Goal: Task Accomplishment & Management: Manage account settings

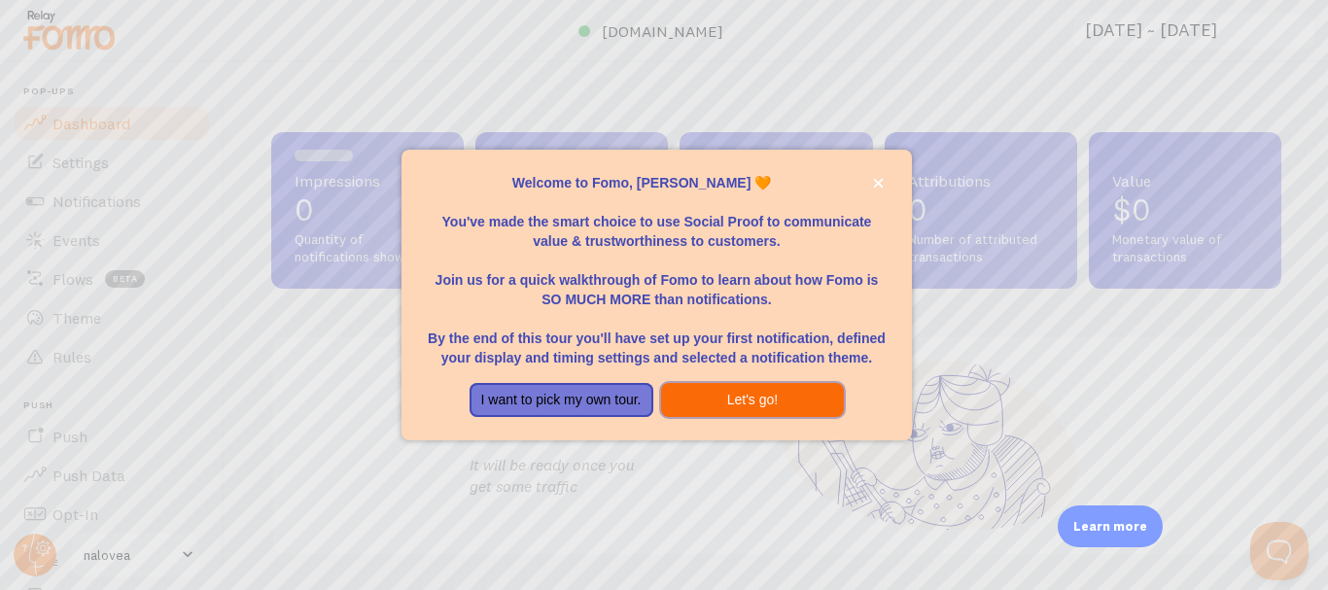
click at [792, 396] on button "Let's go!" at bounding box center [753, 400] width 184 height 35
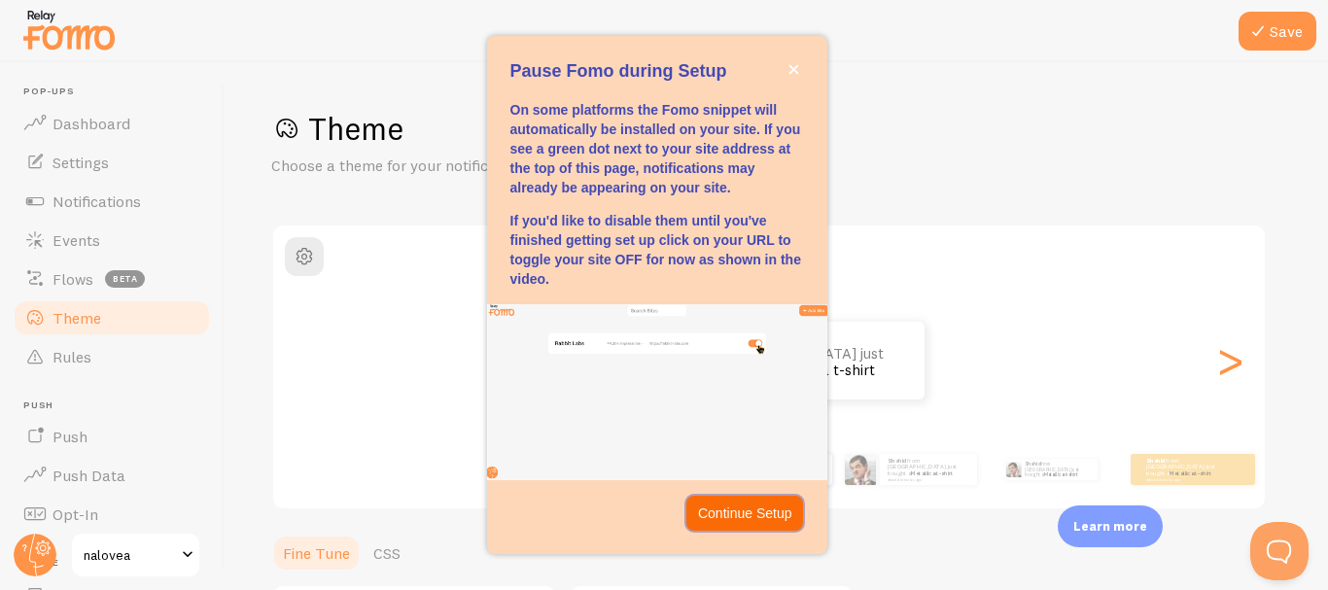
click at [748, 505] on p "Continue Setup" at bounding box center [745, 513] width 94 height 19
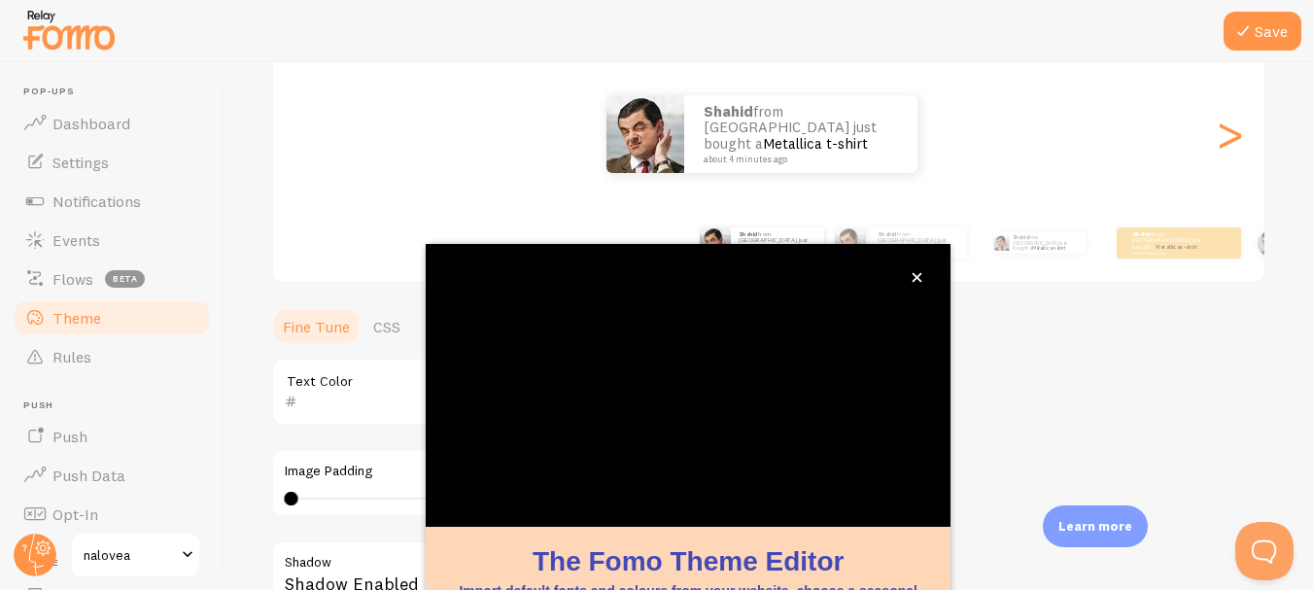
click at [57, 321] on span "Theme" at bounding box center [76, 317] width 49 height 19
click at [914, 273] on icon "close," at bounding box center [918, 278] width 10 height 10
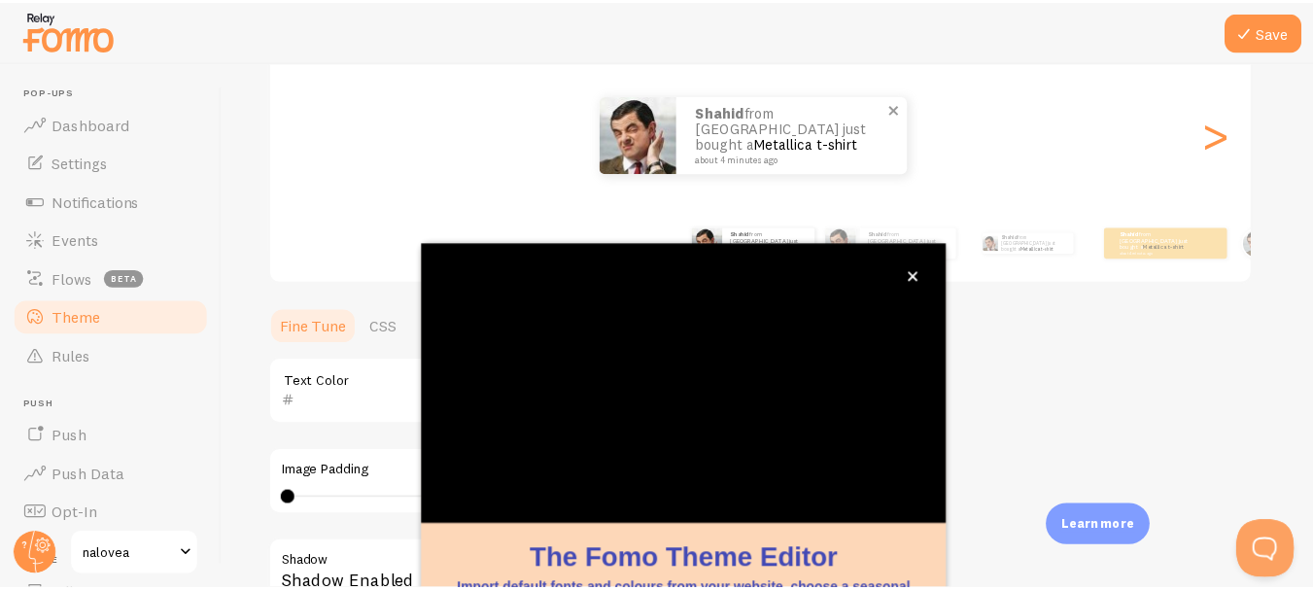
scroll to position [21, 0]
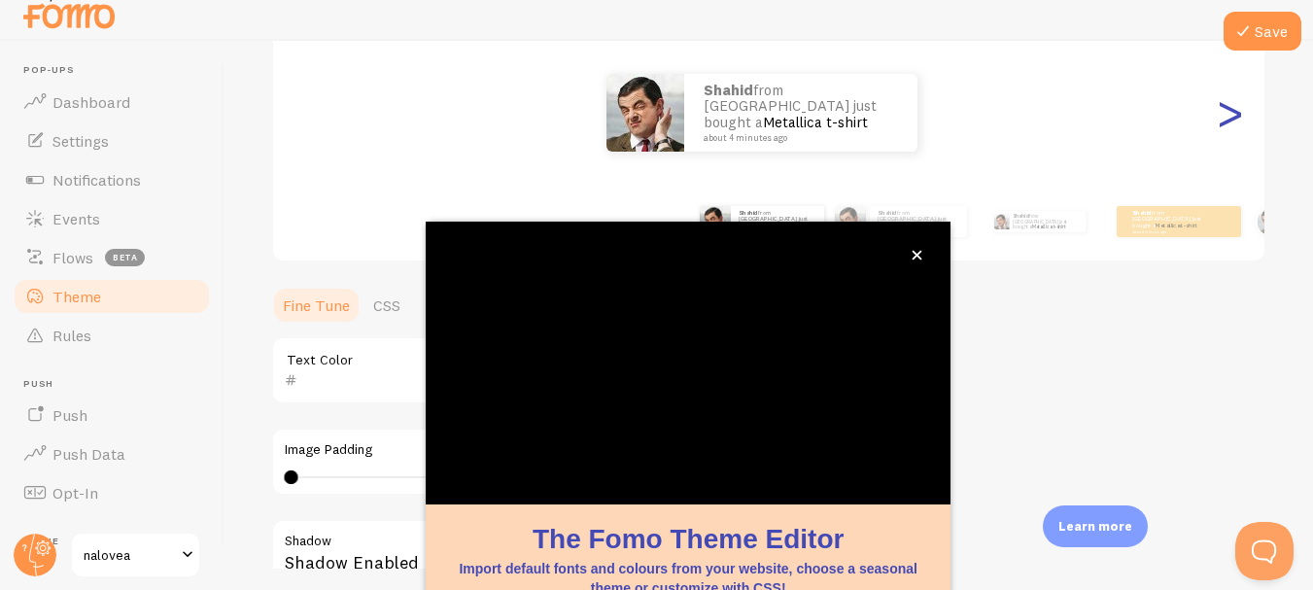
click at [1218, 119] on div ">" at bounding box center [1229, 113] width 23 height 140
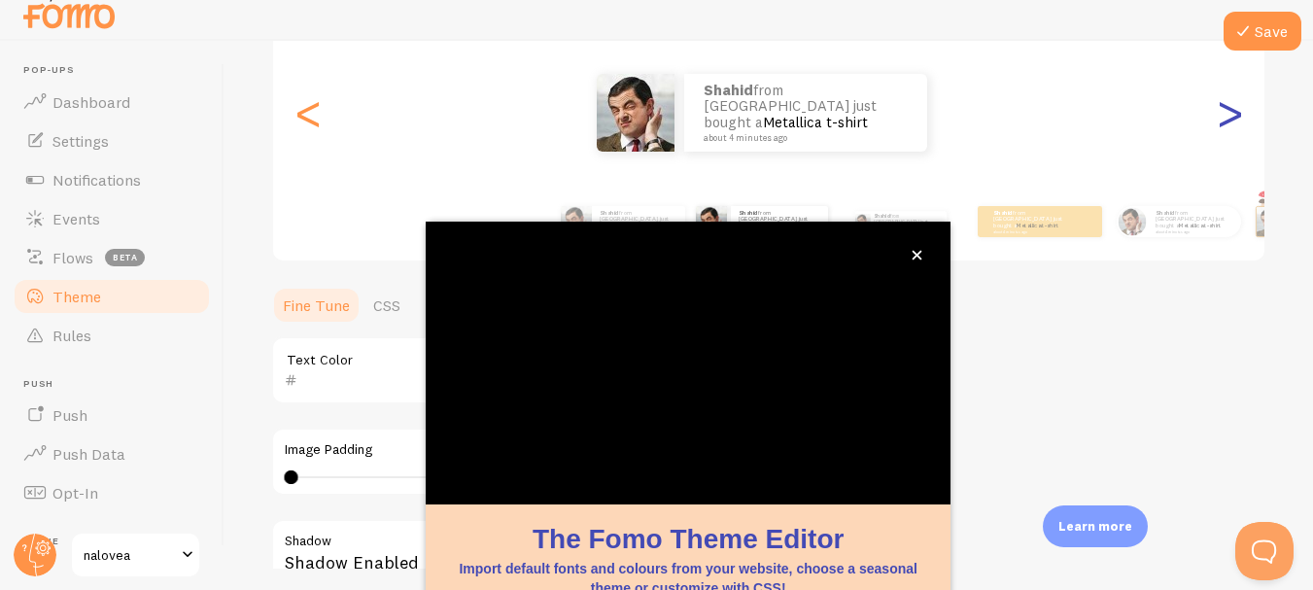
click at [1218, 119] on div ">" at bounding box center [1229, 113] width 23 height 140
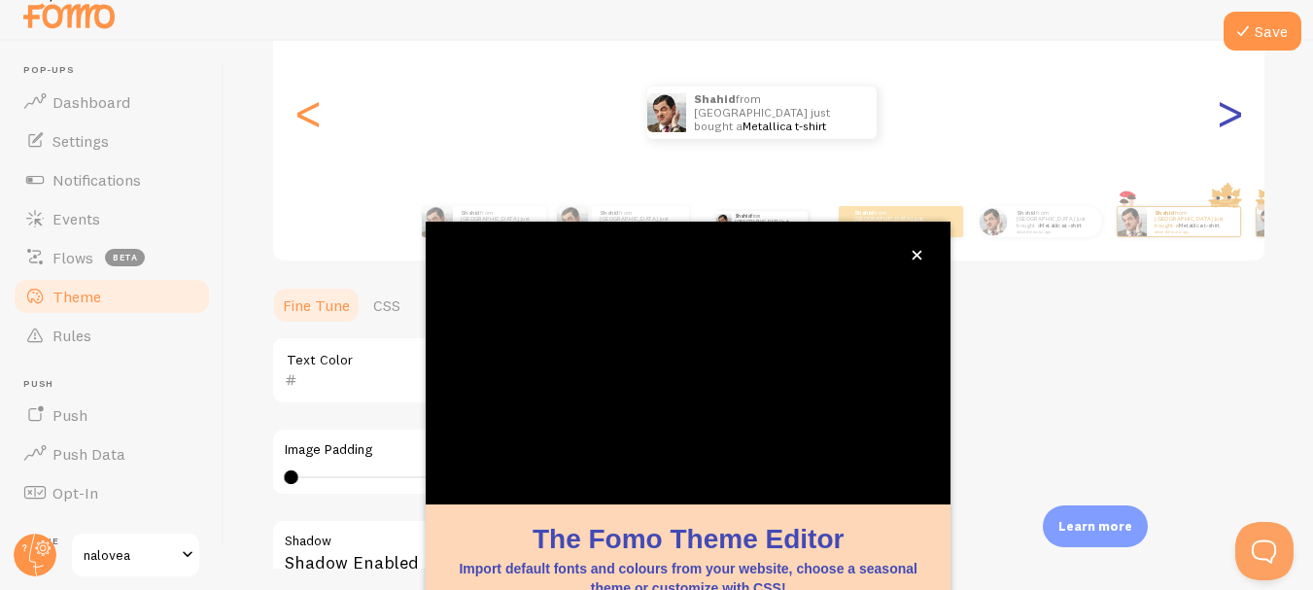
click at [1218, 119] on div ">" at bounding box center [1229, 113] width 23 height 140
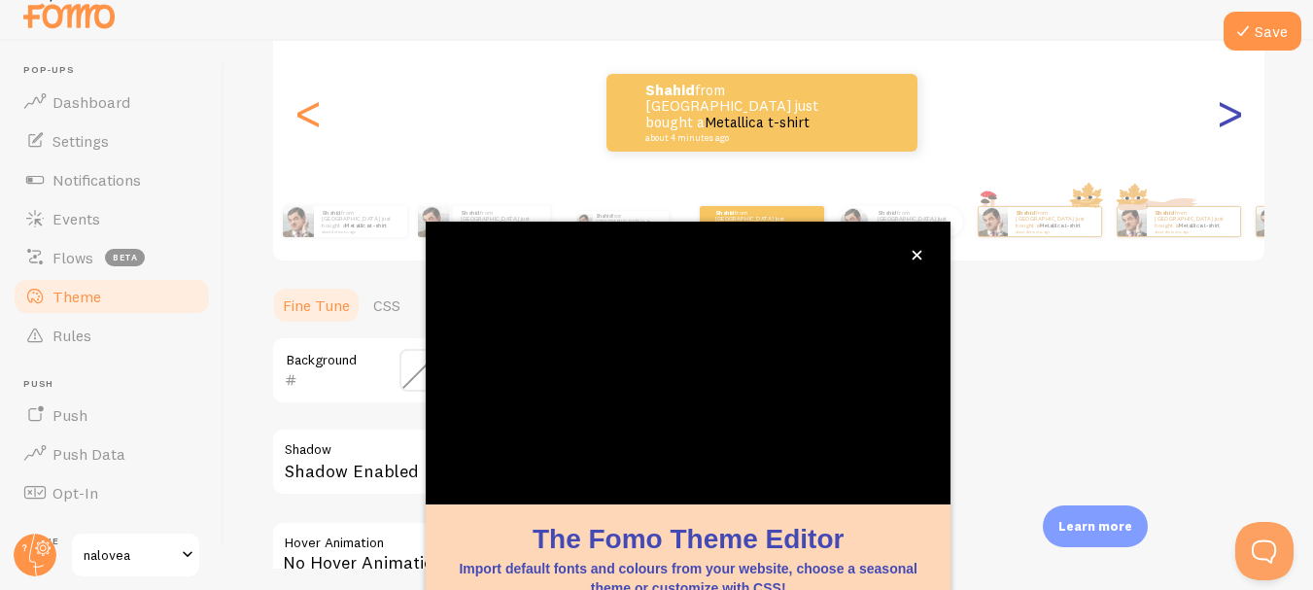
click at [1218, 119] on div ">" at bounding box center [1229, 113] width 23 height 140
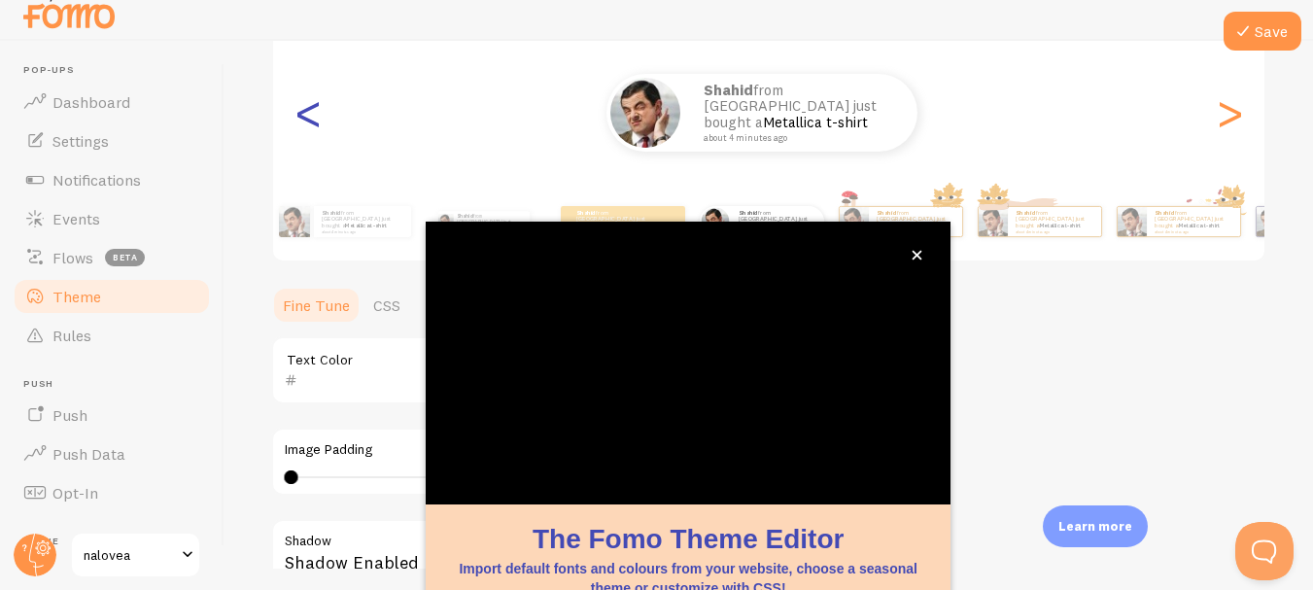
click at [316, 119] on div "<" at bounding box center [307, 113] width 23 height 140
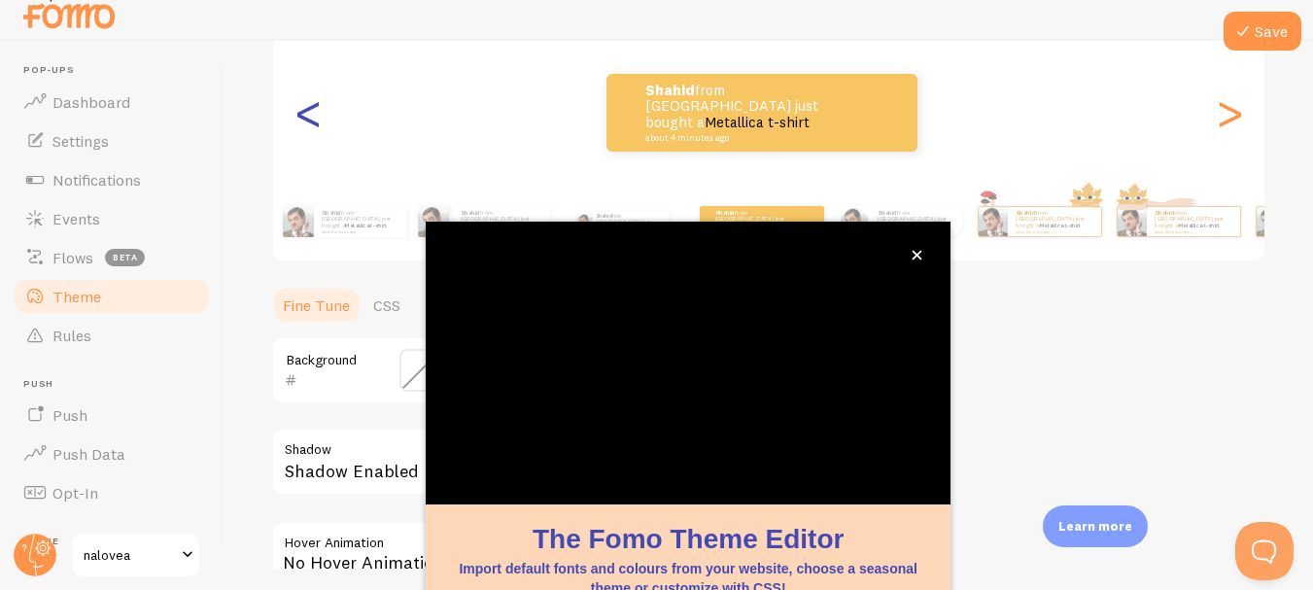
click at [314, 118] on div "<" at bounding box center [307, 113] width 23 height 140
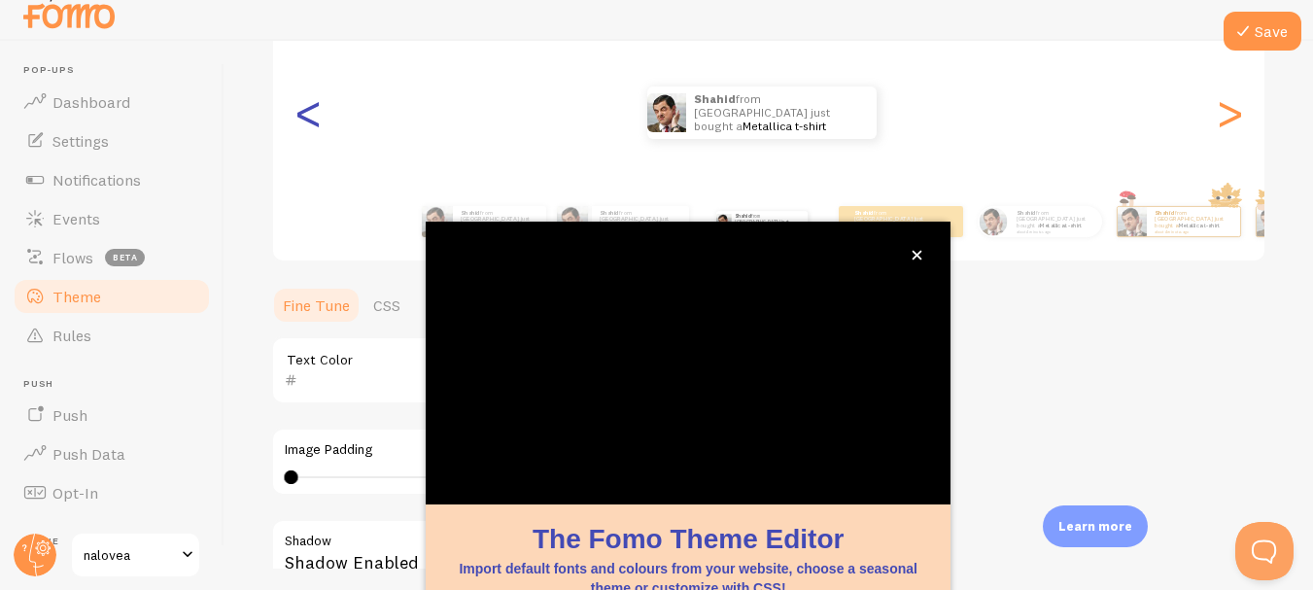
click at [314, 118] on div "<" at bounding box center [307, 113] width 23 height 140
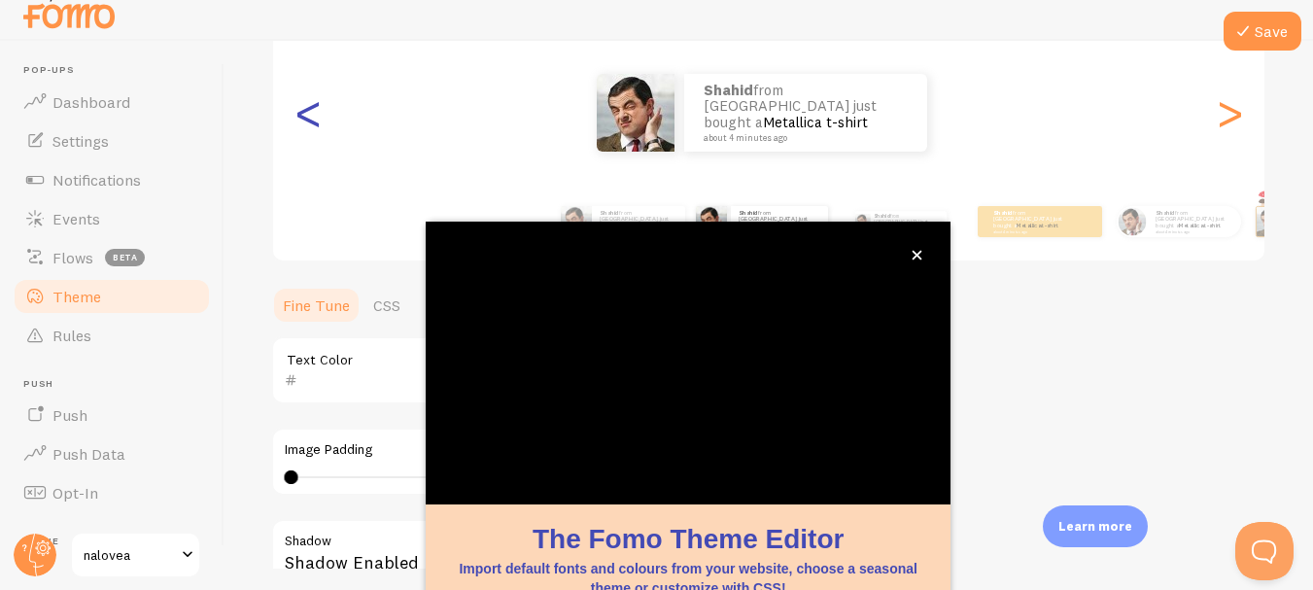
click at [314, 118] on div "<" at bounding box center [307, 113] width 23 height 140
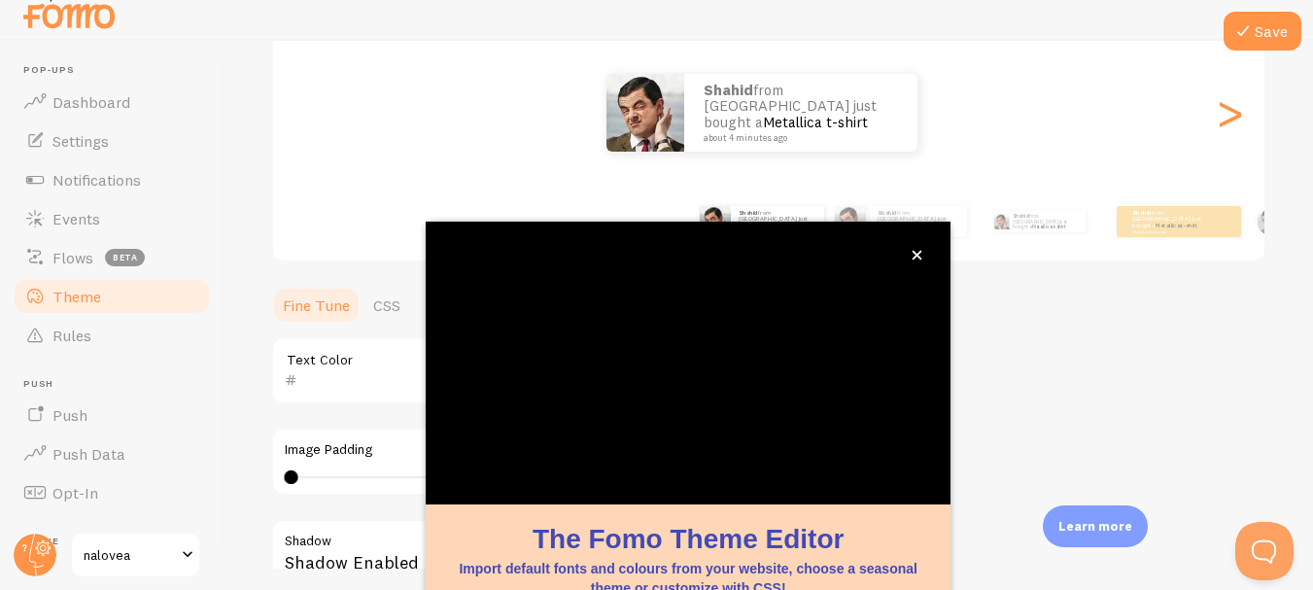
click at [314, 118] on div "Shahid from [GEOGRAPHIC_DATA] just bought a Metallica t-shirt about 4 minutes a…" at bounding box center [769, 113] width 992 height 140
click at [919, 250] on icon "close," at bounding box center [917, 255] width 11 height 11
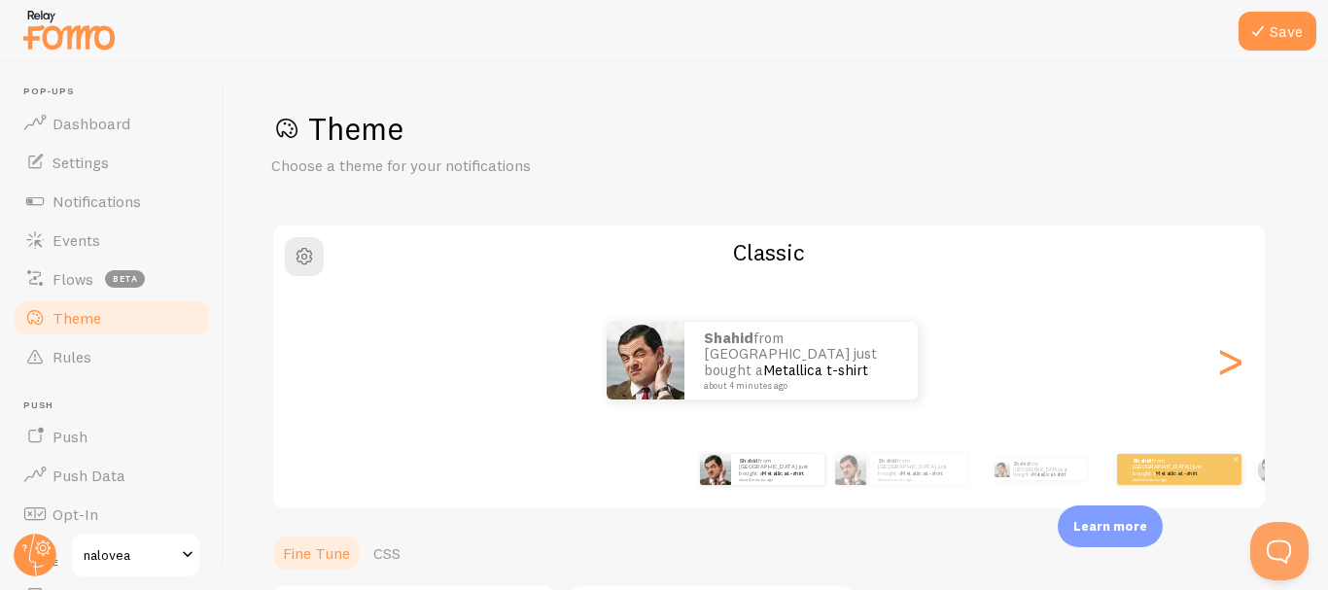
scroll to position [292, 0]
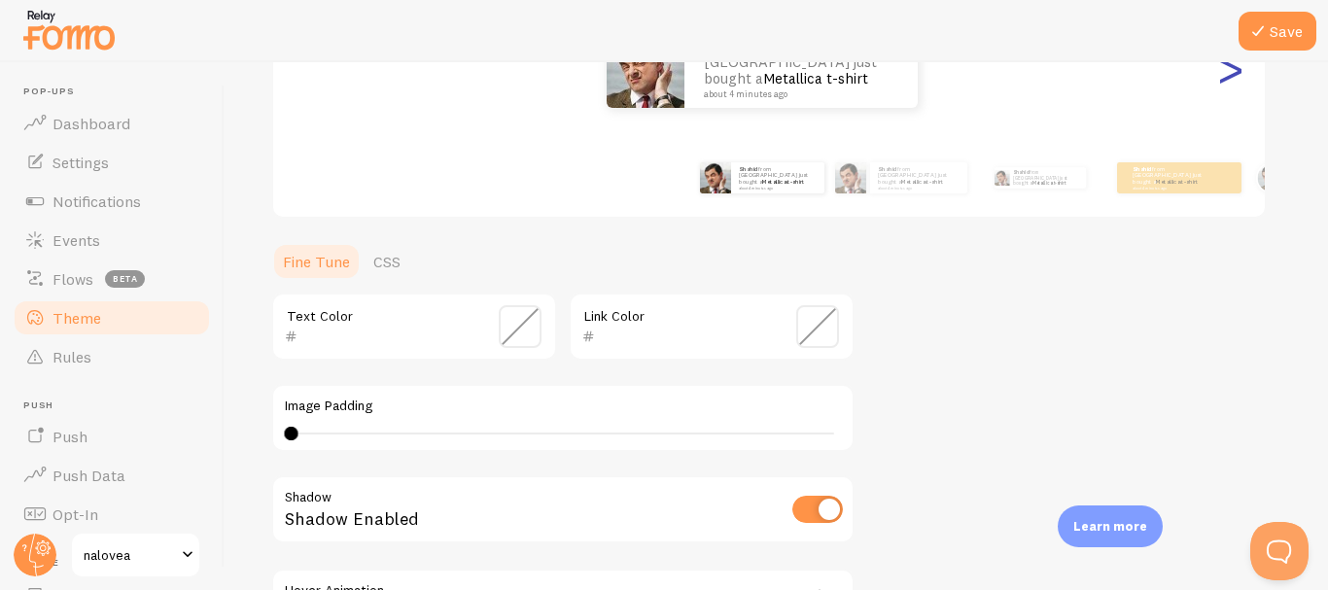
click at [1238, 67] on div ">" at bounding box center [1229, 69] width 23 height 140
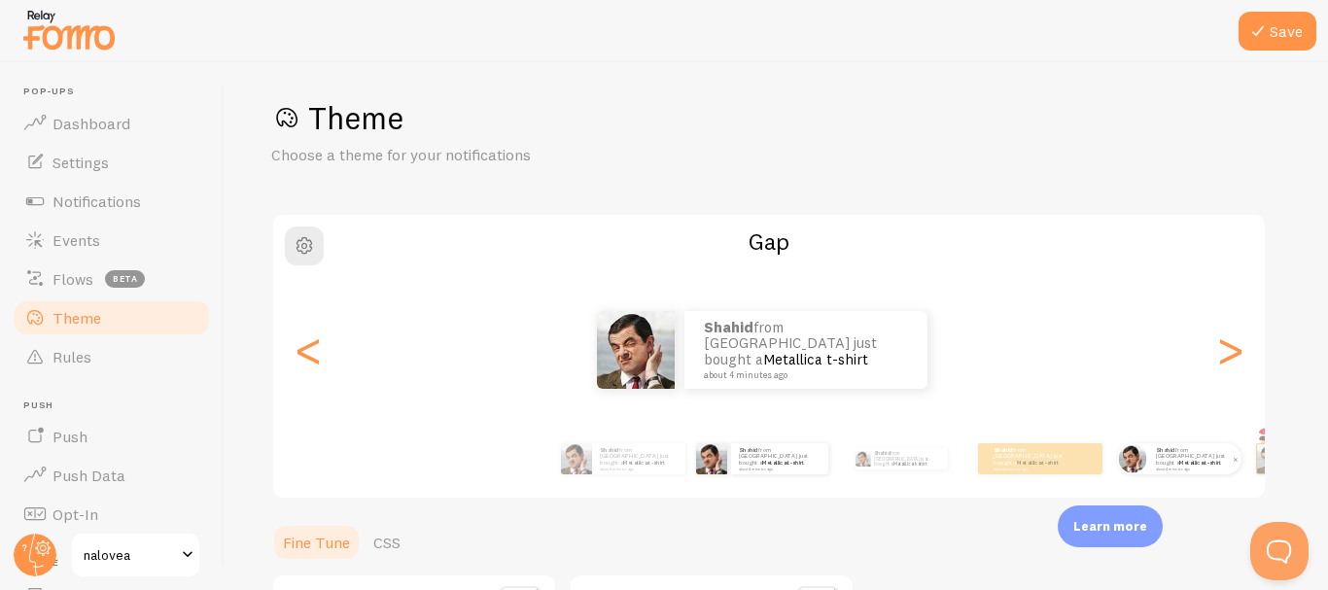
scroll to position [0, 0]
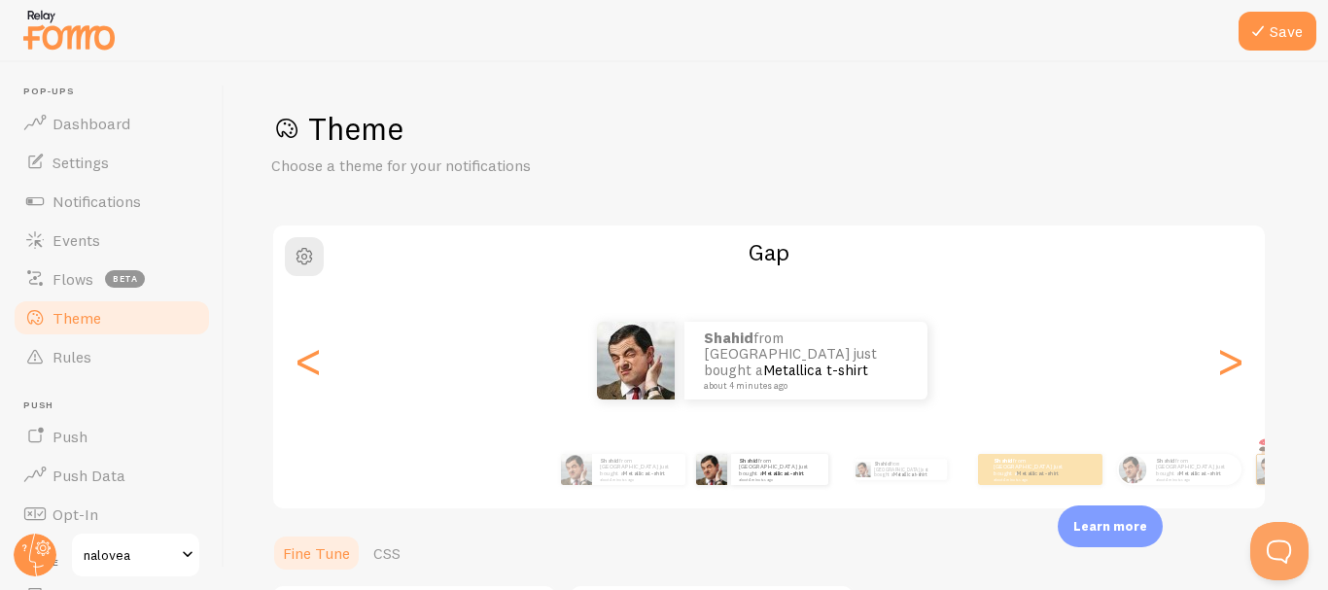
click at [1247, 373] on div "Shahid from [GEOGRAPHIC_DATA] just bought a Metallica t-shirt about 4 minutes a…" at bounding box center [761, 361] width 977 height 78
click at [1237, 362] on div ">" at bounding box center [1229, 361] width 23 height 140
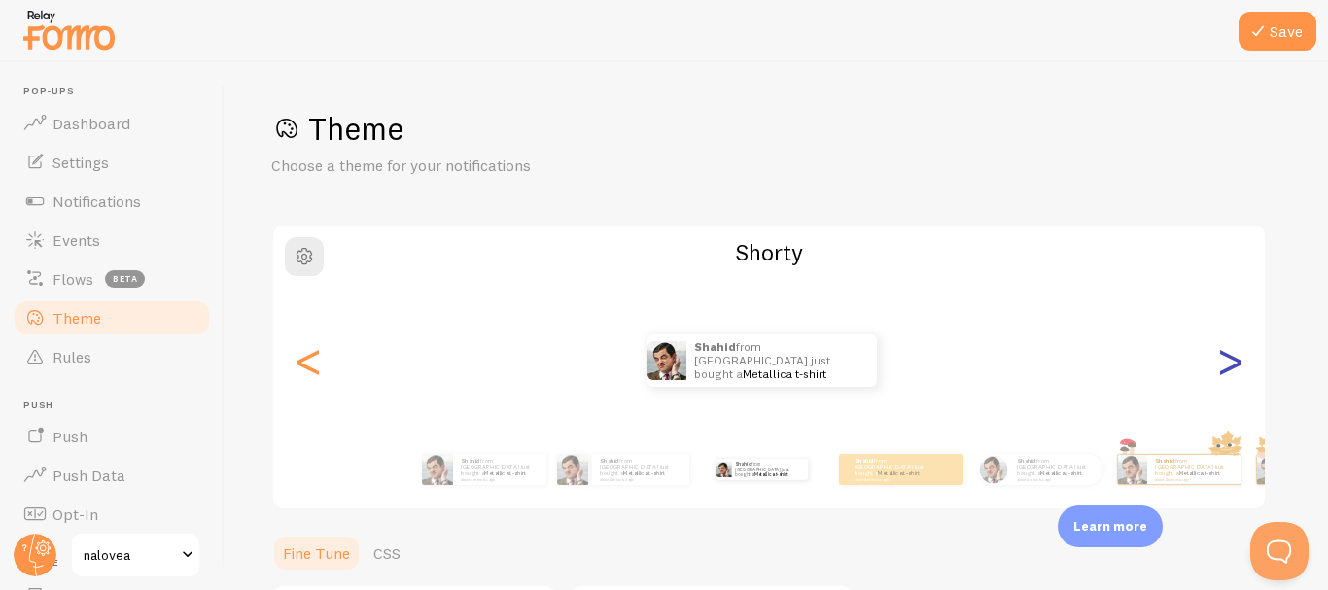
click at [1237, 362] on div ">" at bounding box center [1229, 361] width 23 height 140
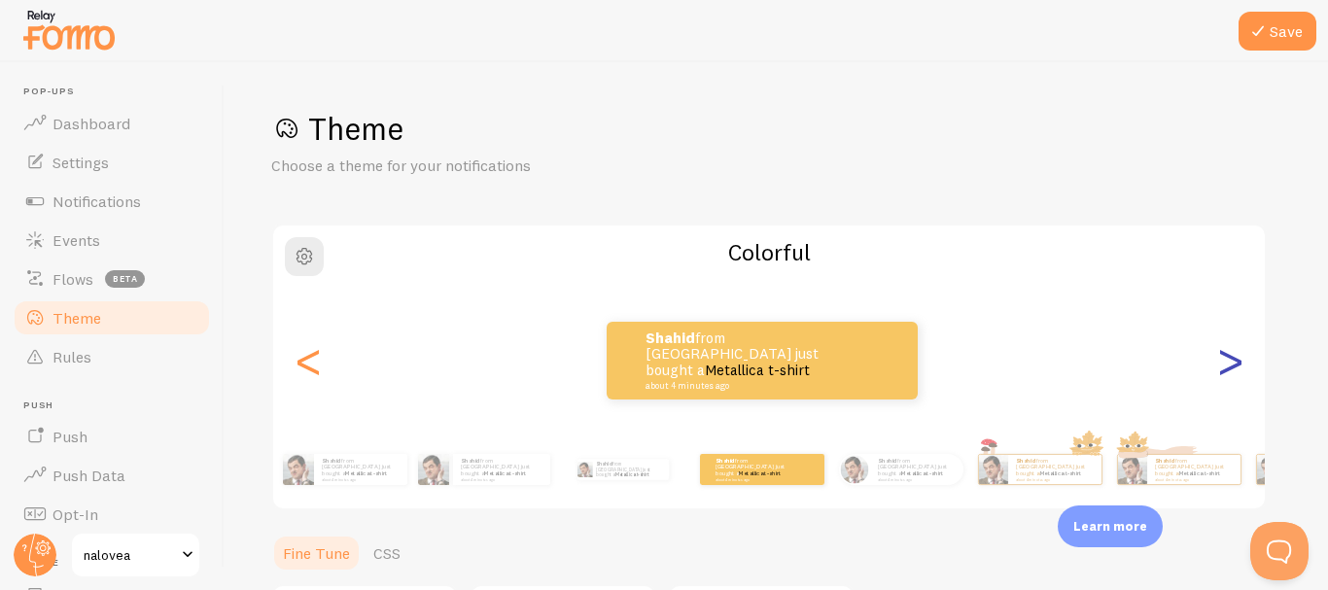
click at [1237, 362] on div ">" at bounding box center [1229, 361] width 23 height 140
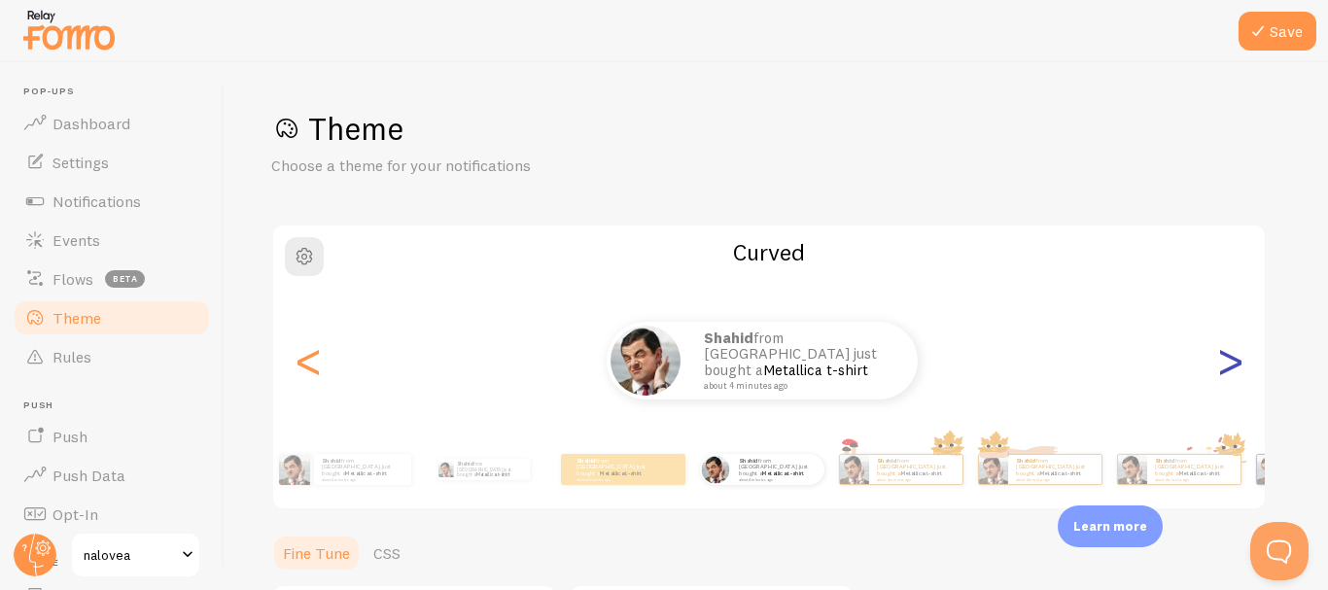
click at [1237, 362] on div ">" at bounding box center [1229, 361] width 23 height 140
type input "0"
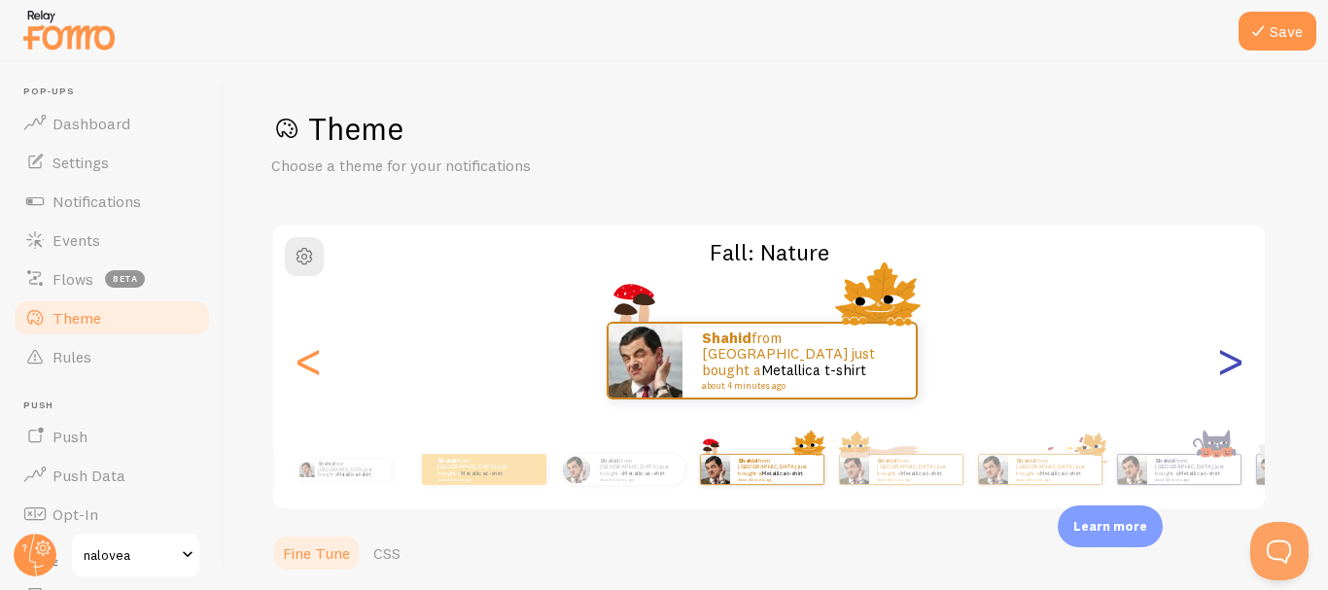
click at [1237, 362] on div ">" at bounding box center [1229, 361] width 23 height 140
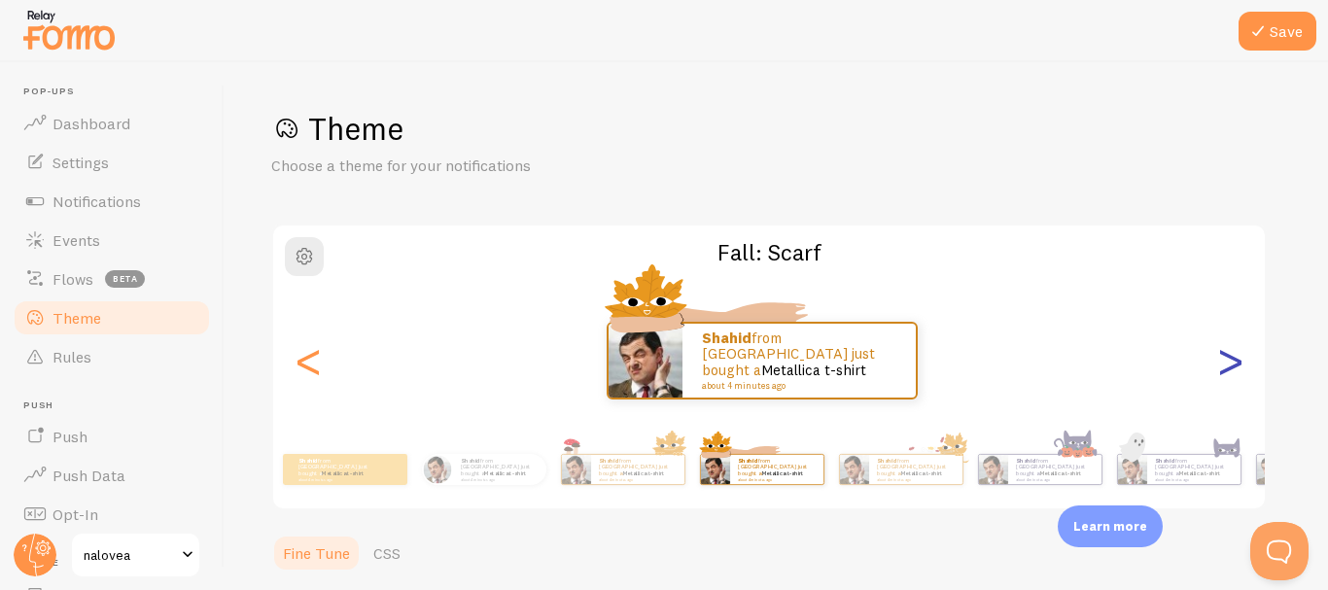
click at [1237, 362] on div ">" at bounding box center [1229, 361] width 23 height 140
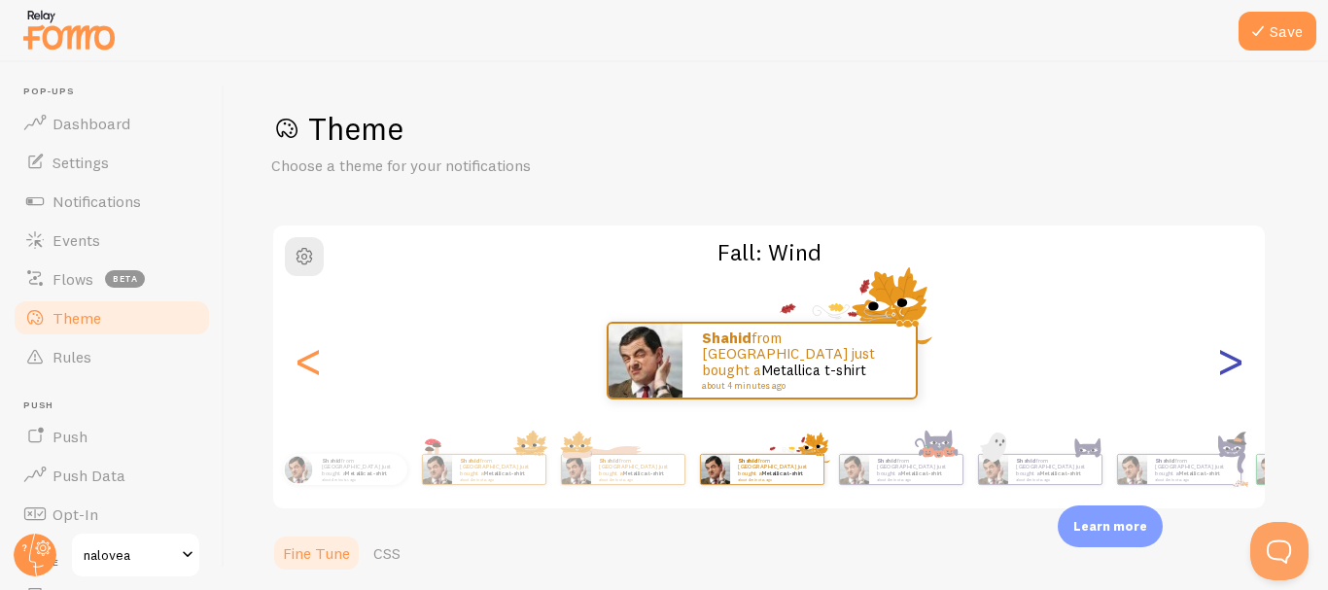
click at [1237, 362] on div ">" at bounding box center [1229, 361] width 23 height 140
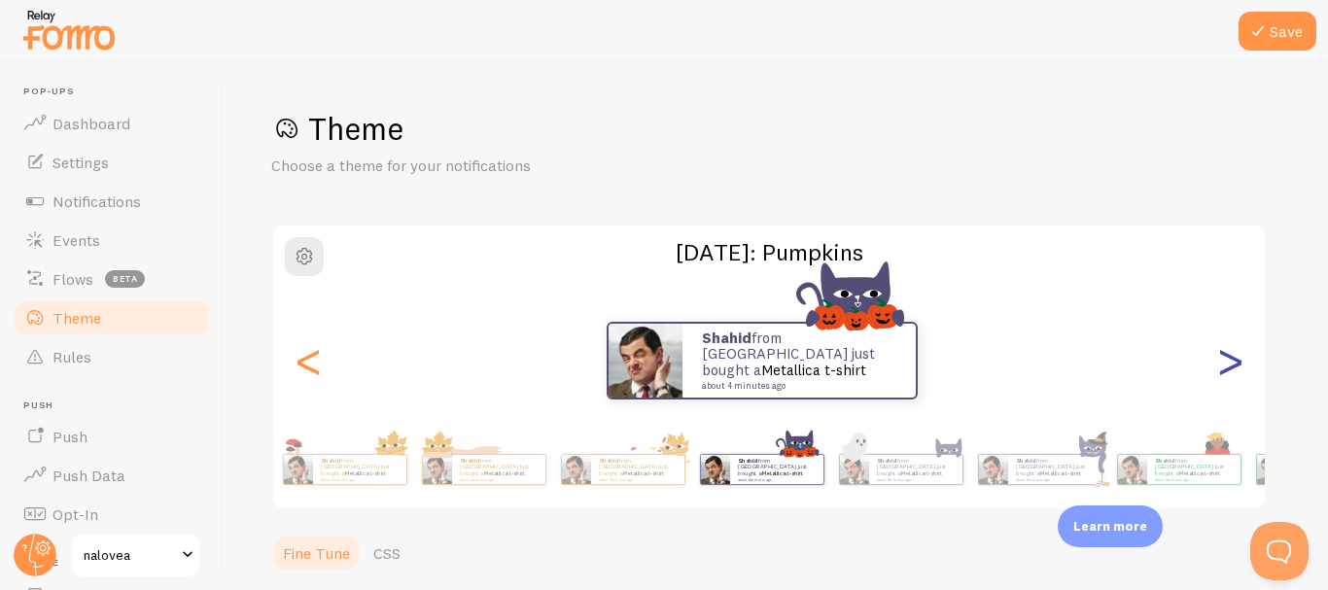
click at [1237, 362] on div ">" at bounding box center [1229, 361] width 23 height 140
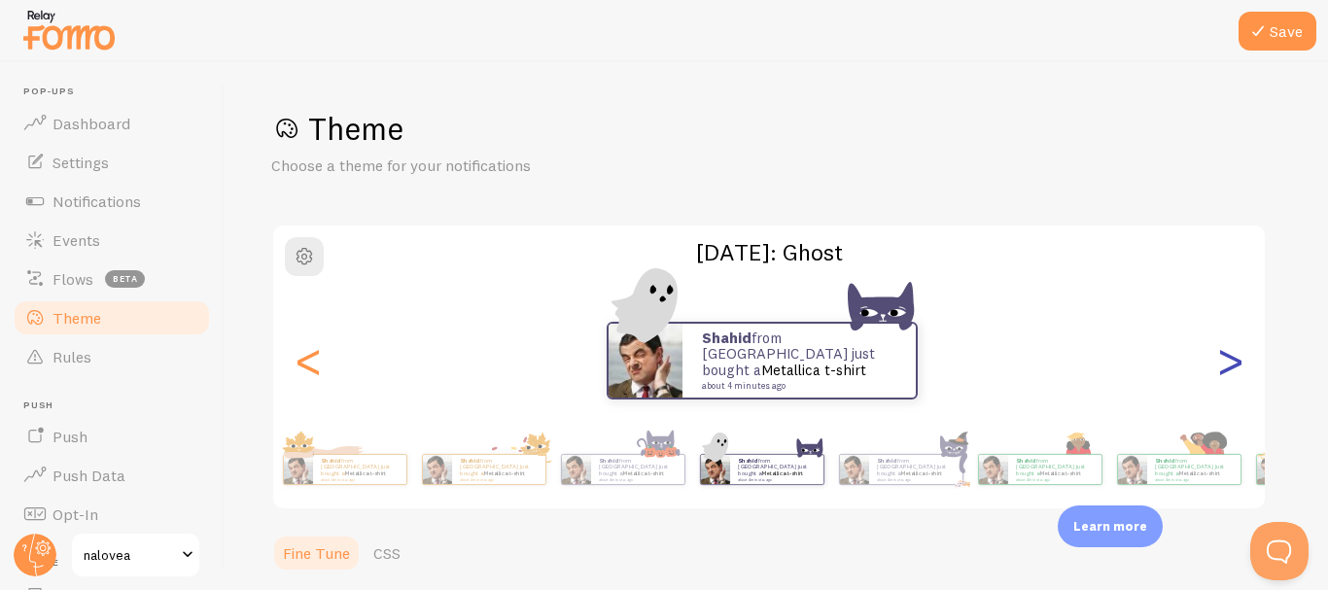
click at [1237, 362] on div ">" at bounding box center [1229, 361] width 23 height 140
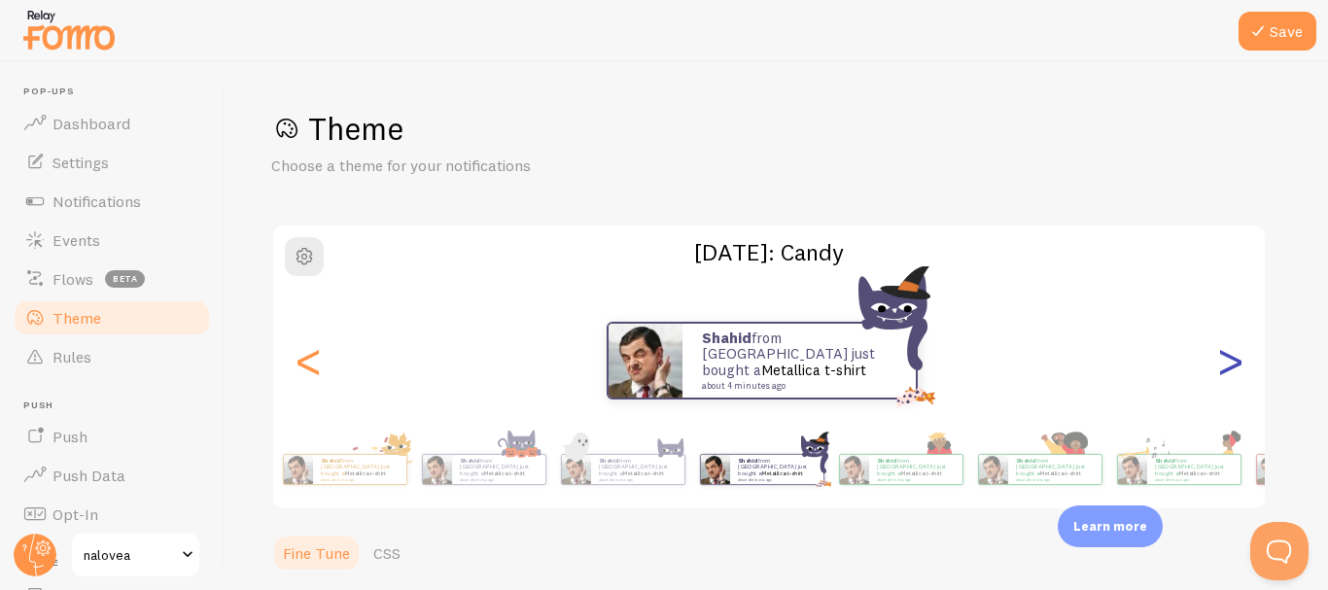
click at [1237, 362] on div ">" at bounding box center [1229, 361] width 23 height 140
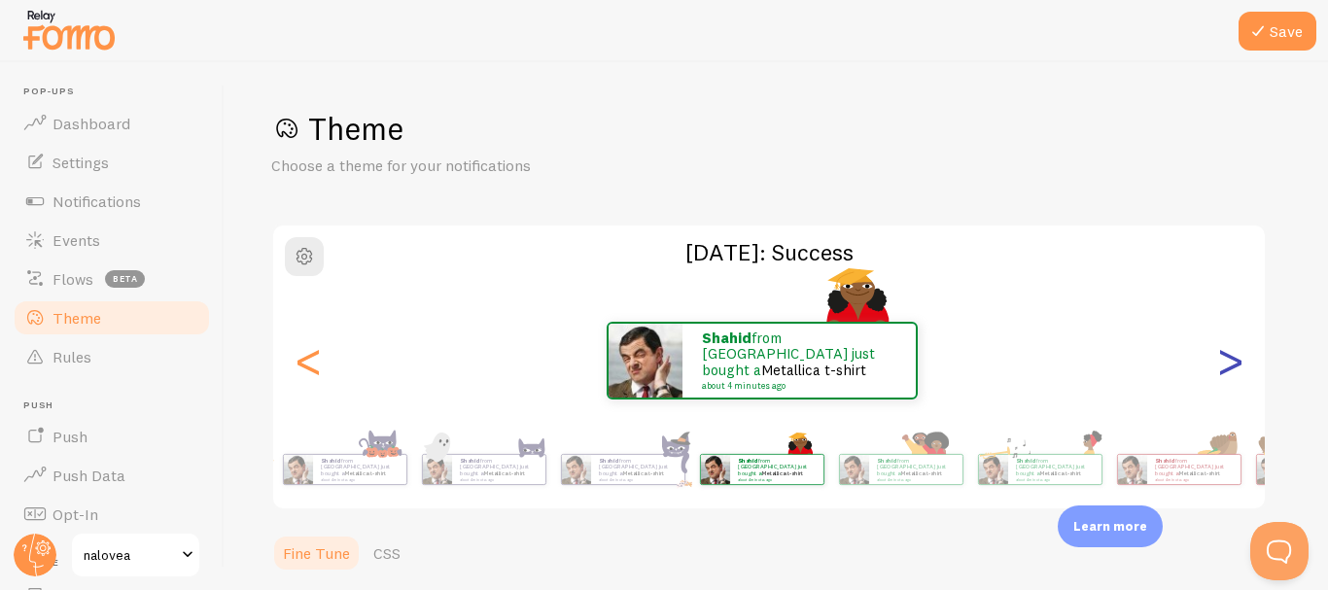
click at [1237, 362] on div ">" at bounding box center [1229, 361] width 23 height 140
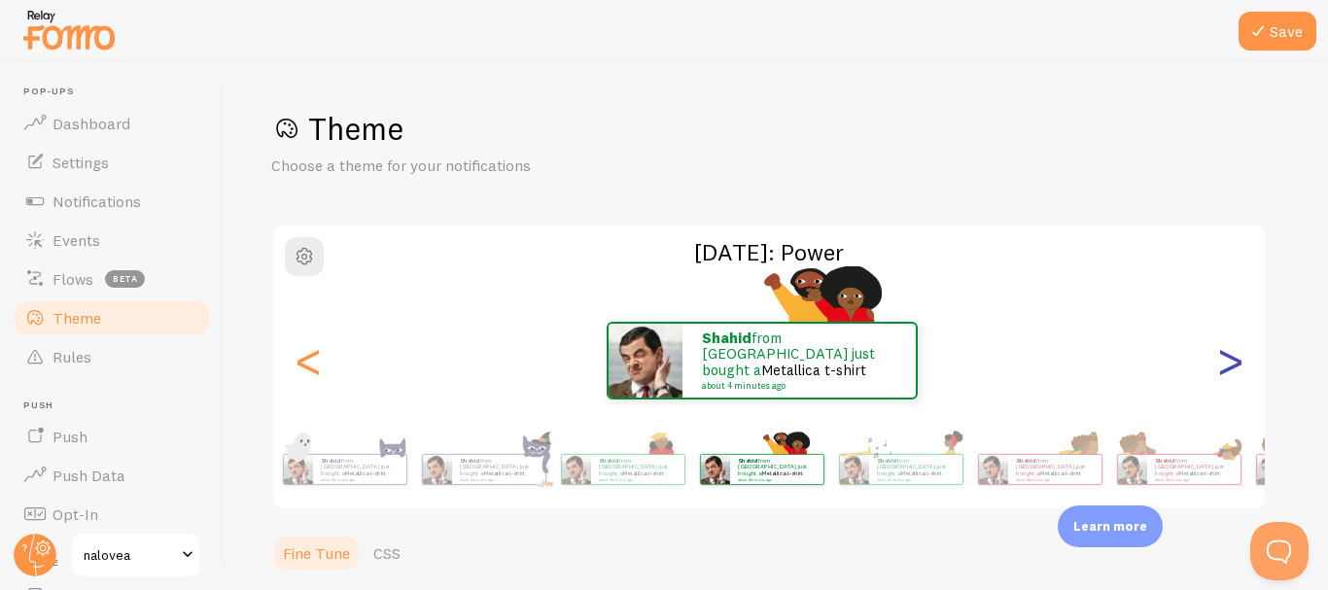
click at [1237, 362] on div ">" at bounding box center [1229, 361] width 23 height 140
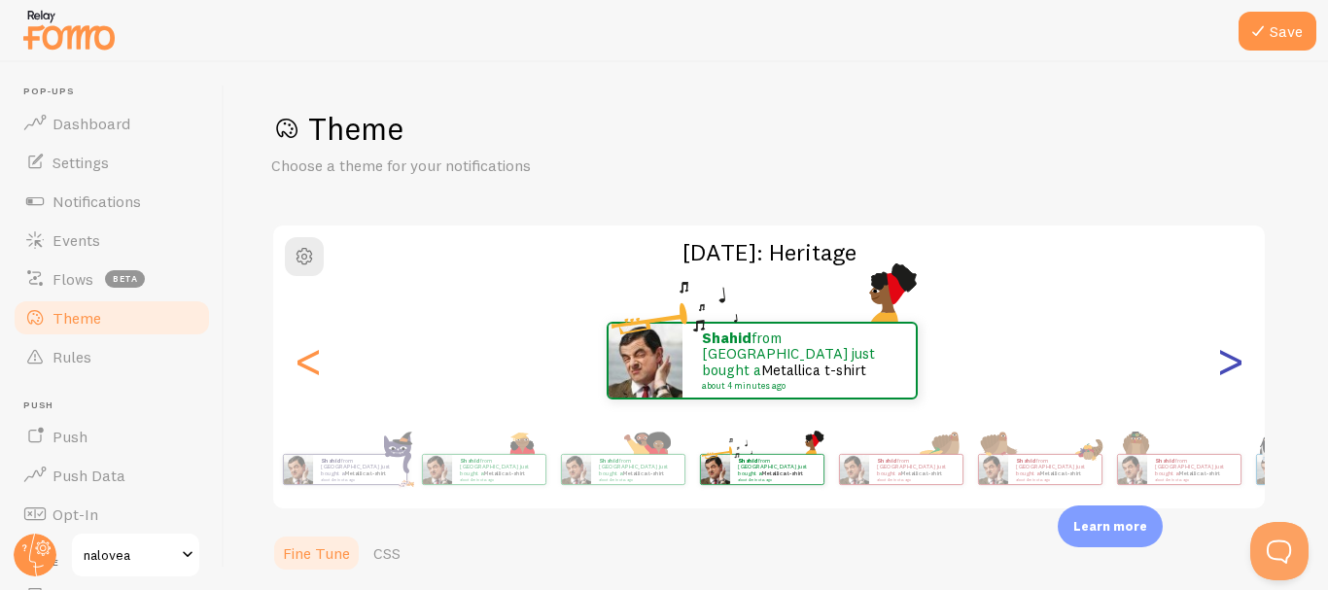
click at [1237, 362] on div ">" at bounding box center [1229, 361] width 23 height 140
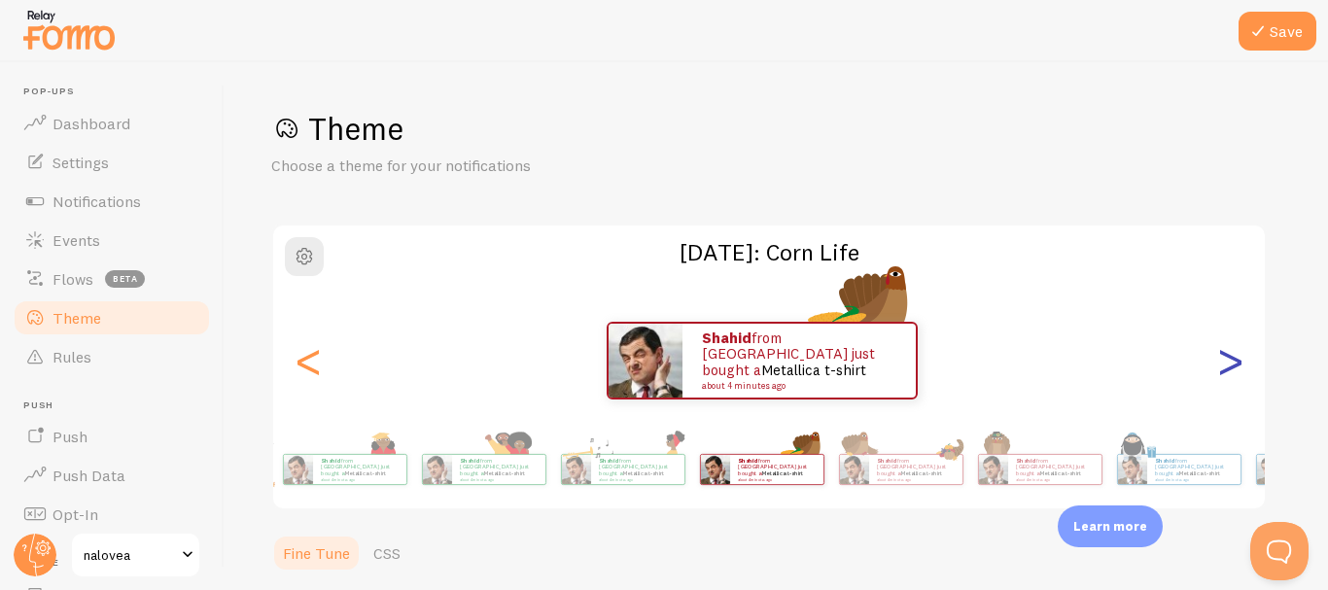
click at [1237, 362] on div ">" at bounding box center [1229, 361] width 23 height 140
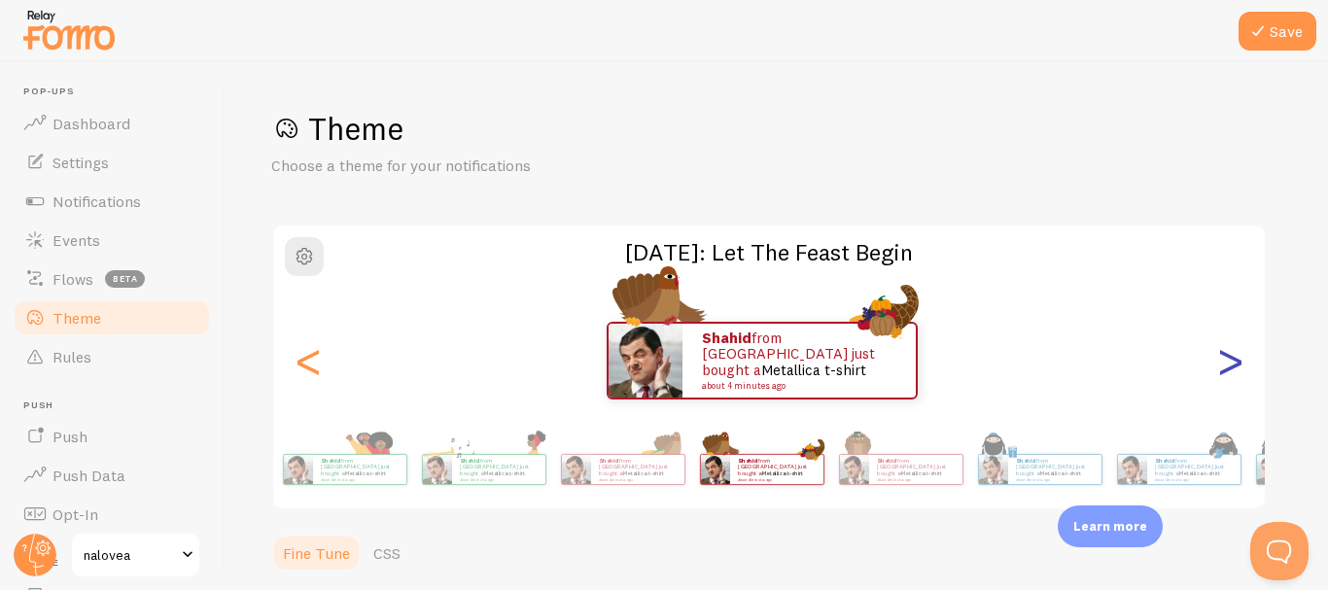
click at [1237, 362] on div ">" at bounding box center [1229, 361] width 23 height 140
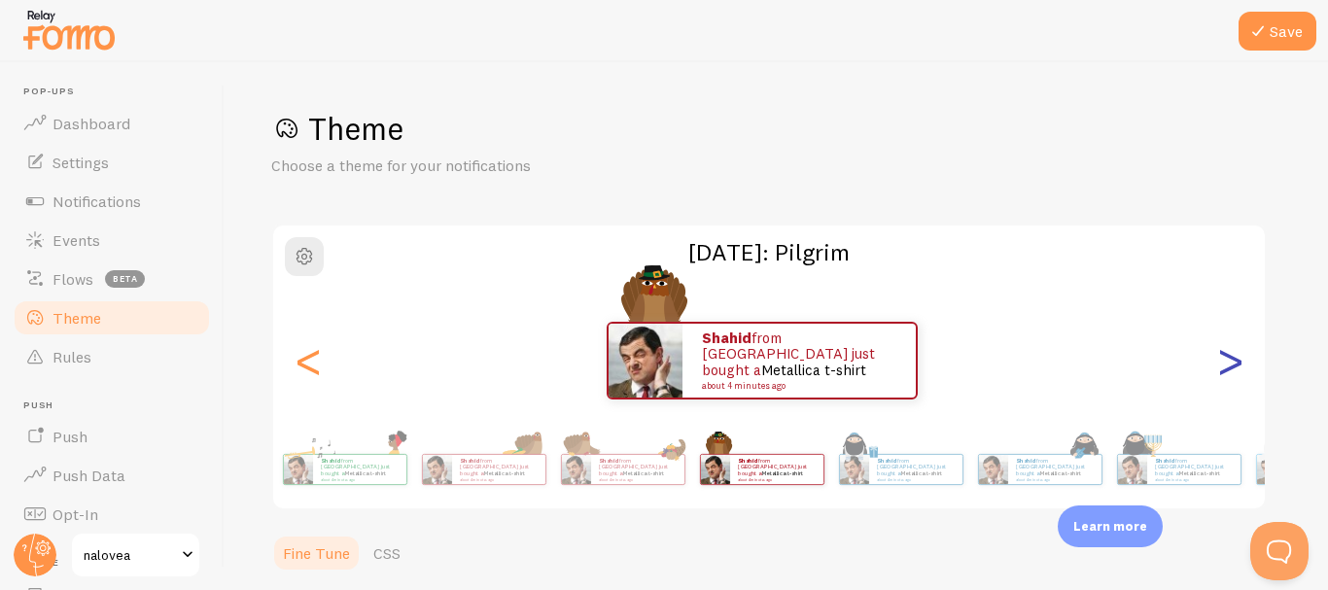
click at [1237, 362] on div ">" at bounding box center [1229, 361] width 23 height 140
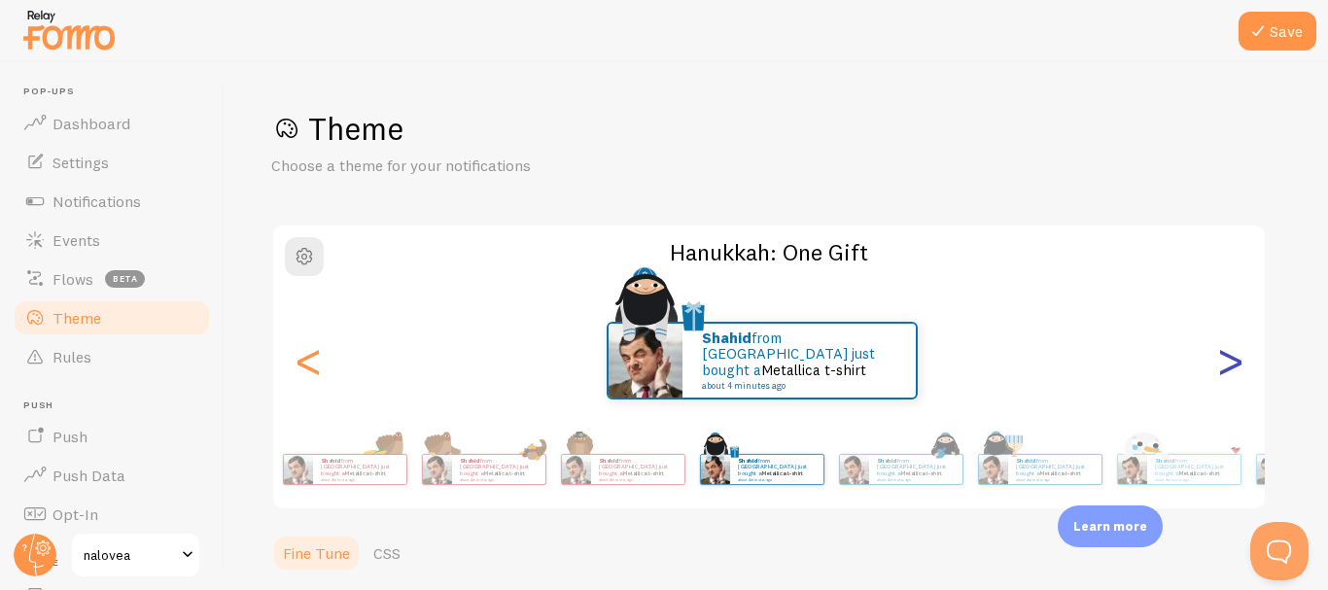
click at [1237, 362] on div ">" at bounding box center [1229, 361] width 23 height 140
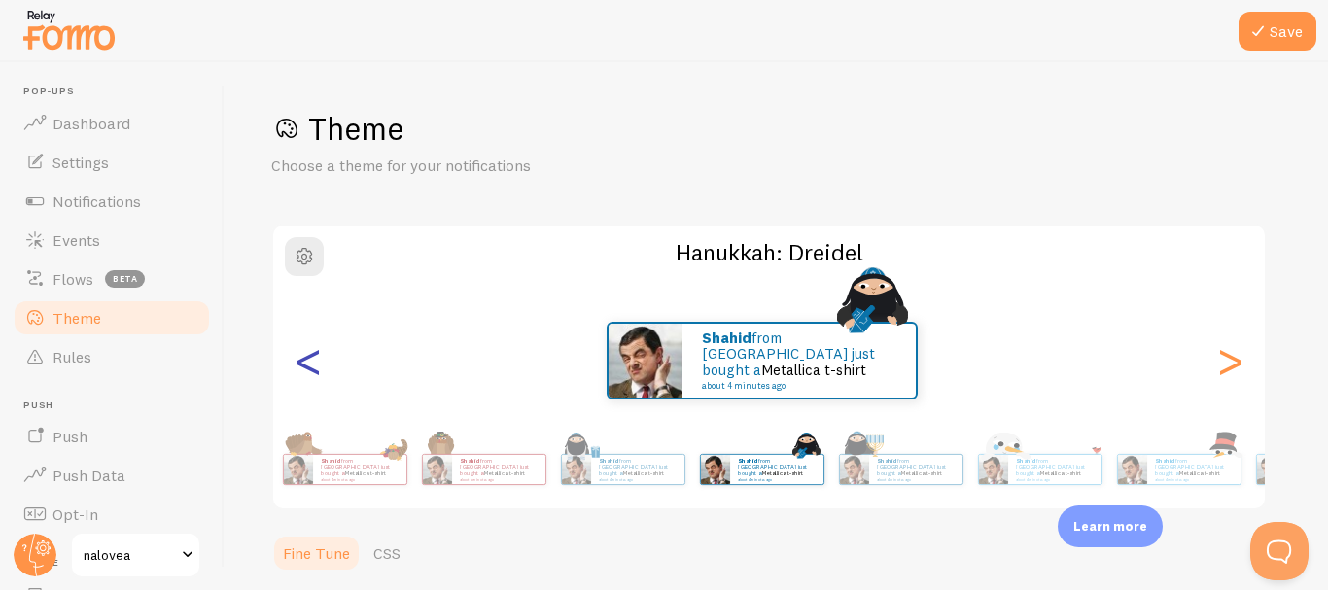
click at [310, 365] on div "<" at bounding box center [307, 361] width 23 height 140
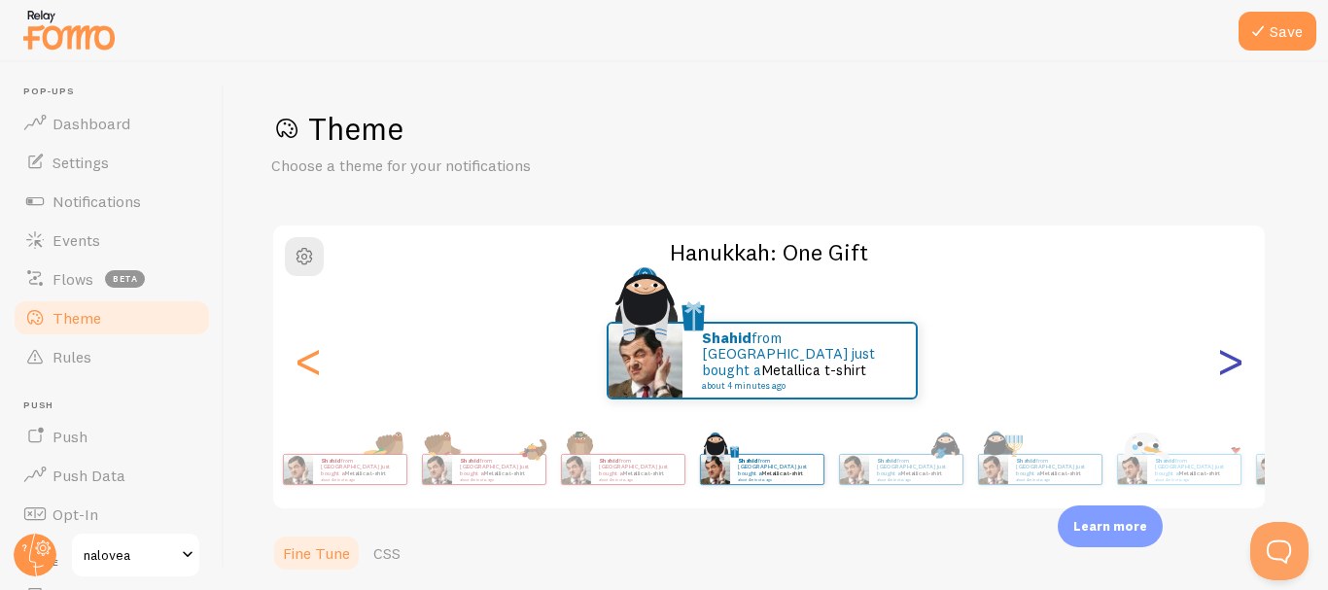
click at [1239, 364] on div ">" at bounding box center [1229, 361] width 23 height 140
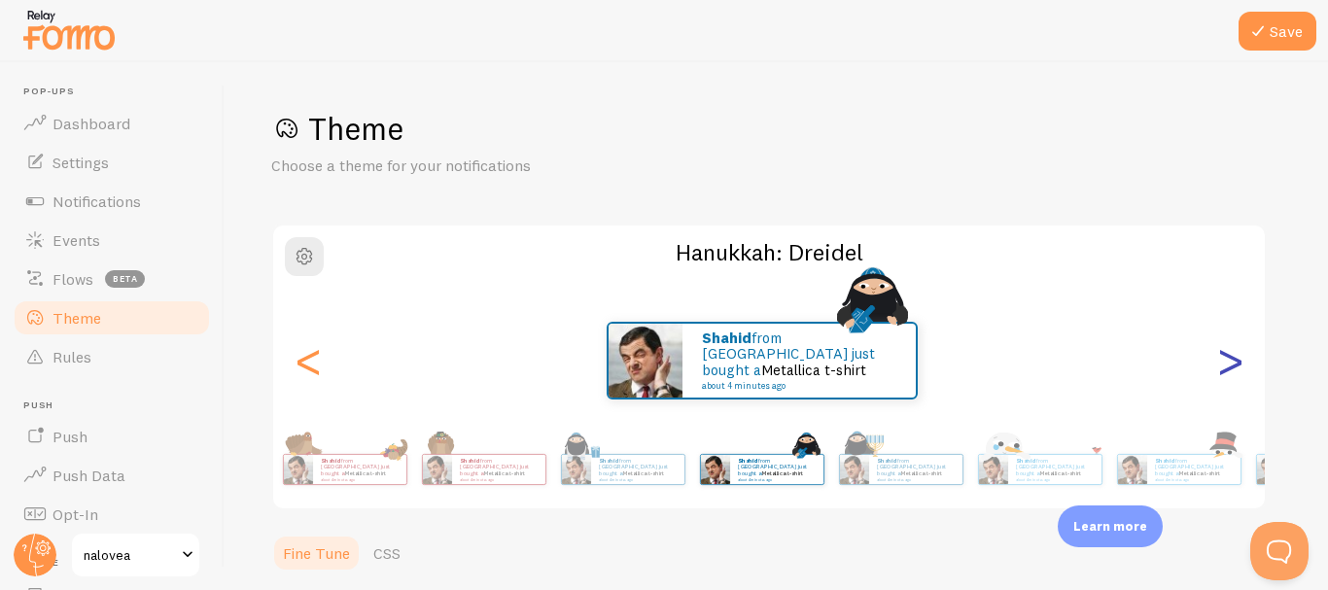
click at [1239, 364] on div ">" at bounding box center [1229, 361] width 23 height 140
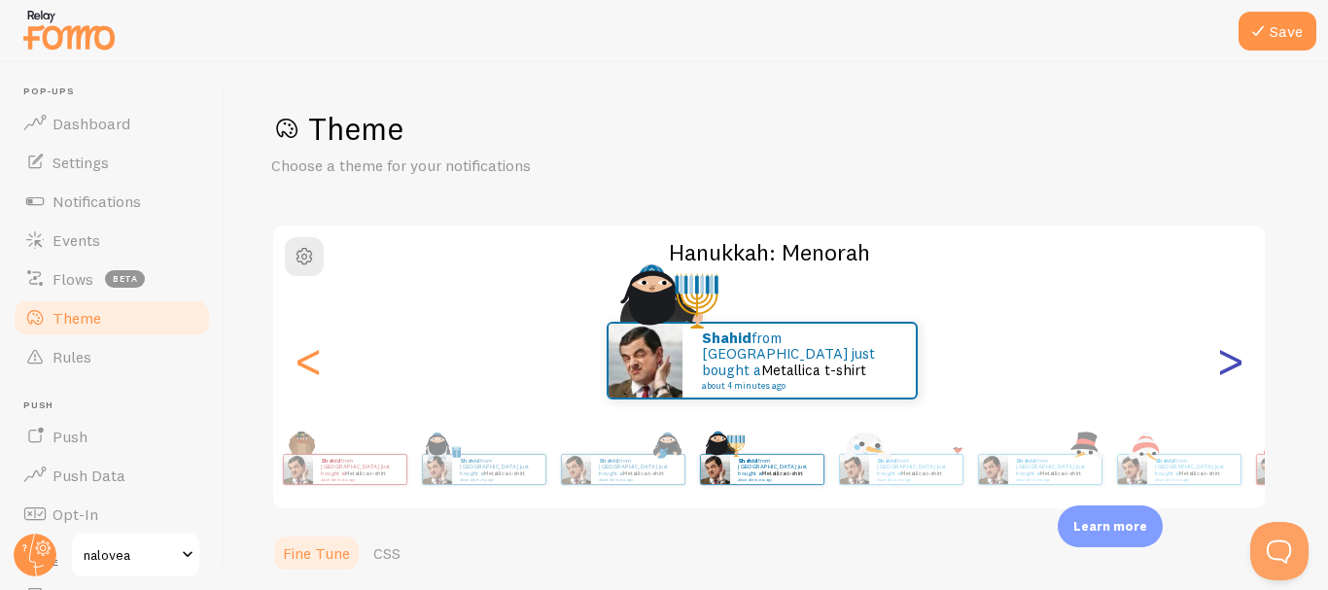
click at [1239, 364] on div ">" at bounding box center [1229, 361] width 23 height 140
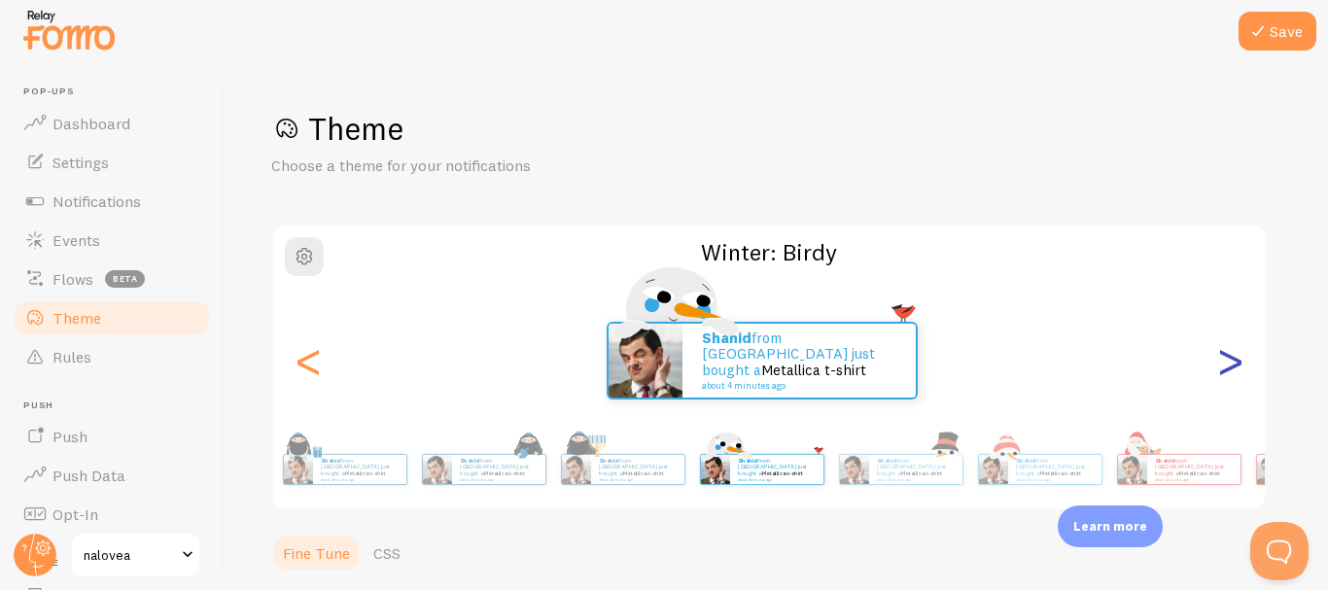
click at [1239, 364] on div ">" at bounding box center [1229, 361] width 23 height 140
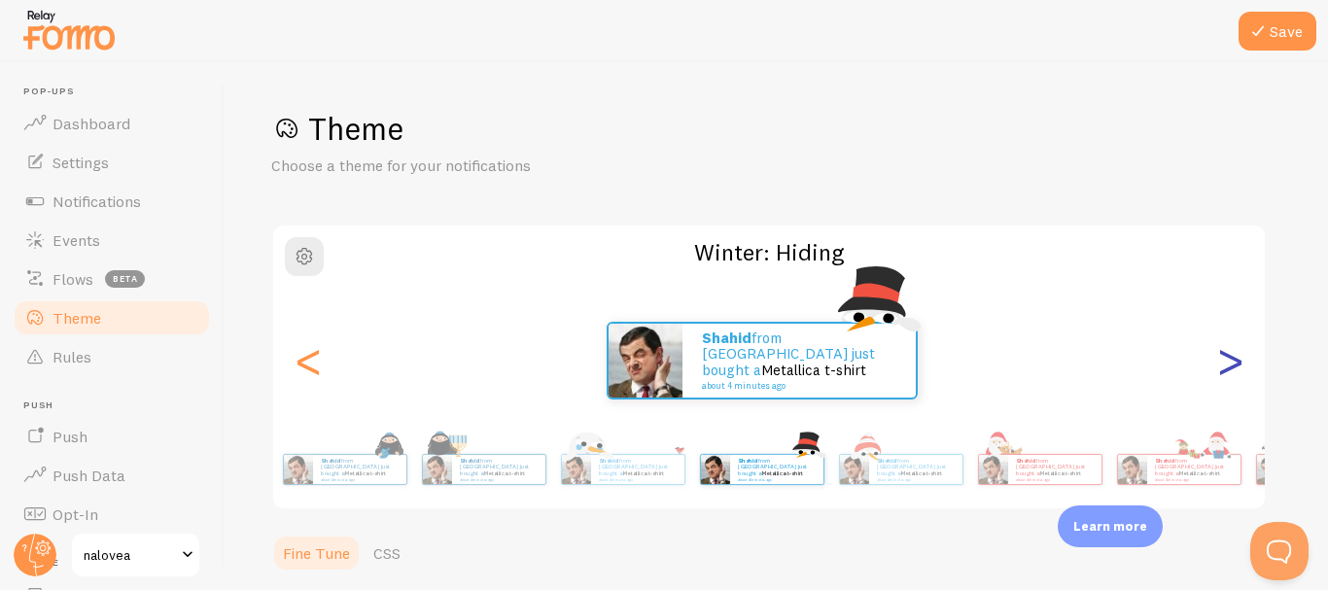
click at [1237, 362] on div ">" at bounding box center [1229, 361] width 23 height 140
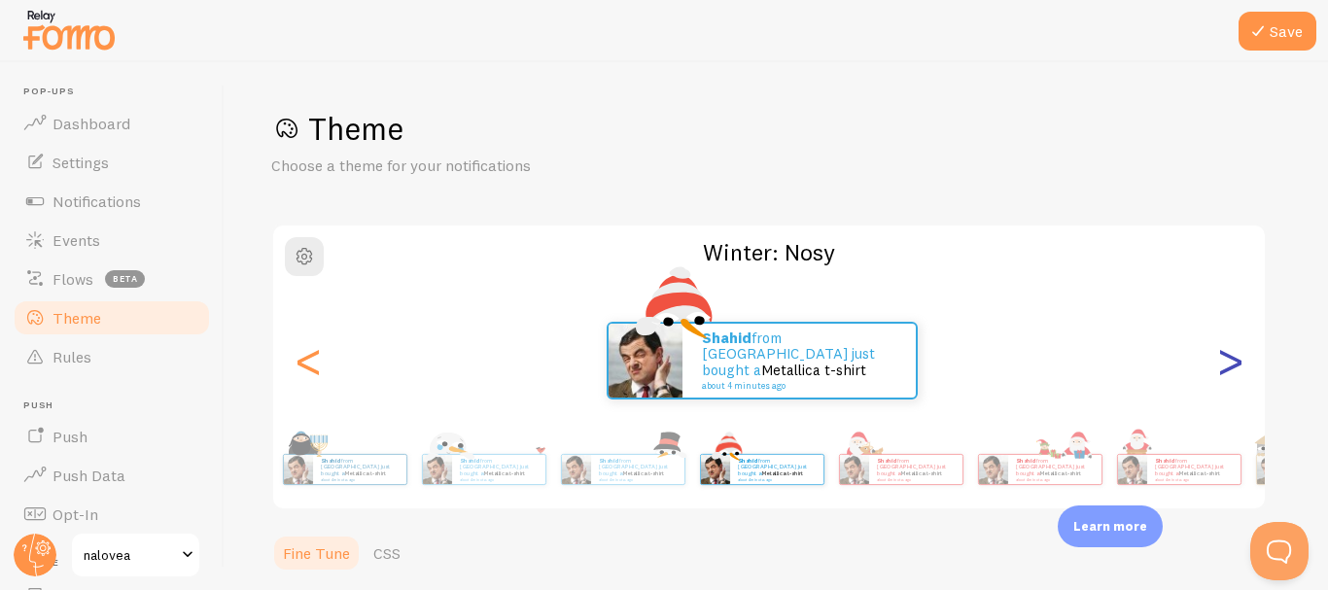
click at [1237, 362] on div ">" at bounding box center [1229, 361] width 23 height 140
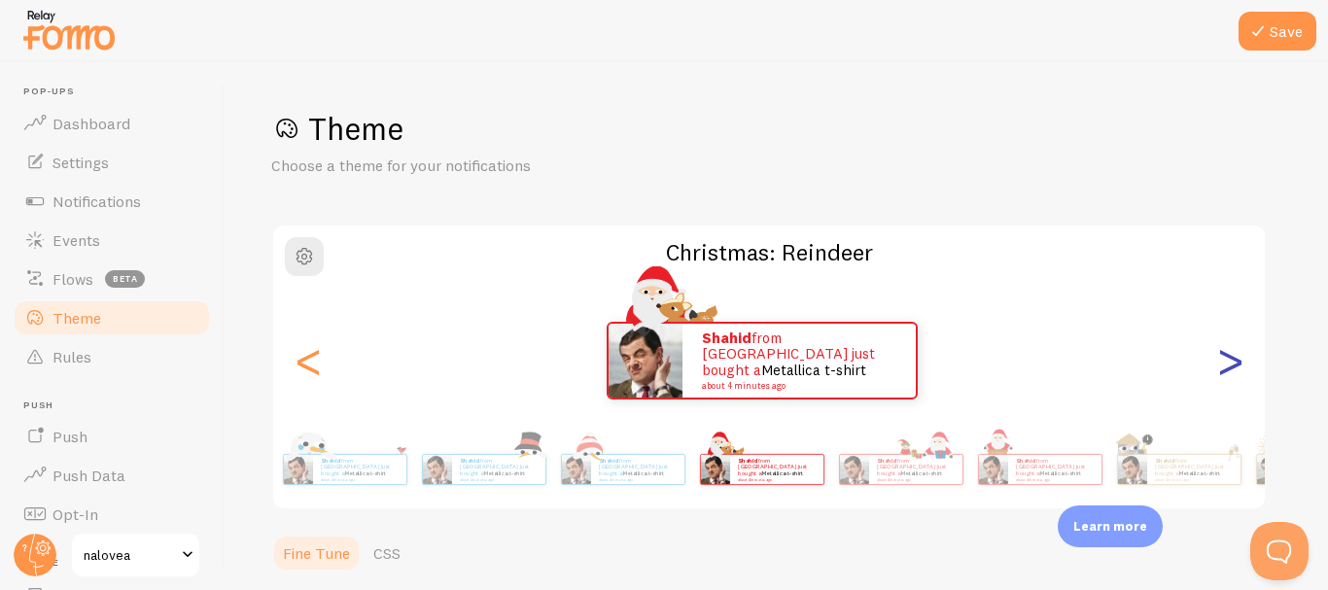
click at [1237, 362] on div ">" at bounding box center [1229, 361] width 23 height 140
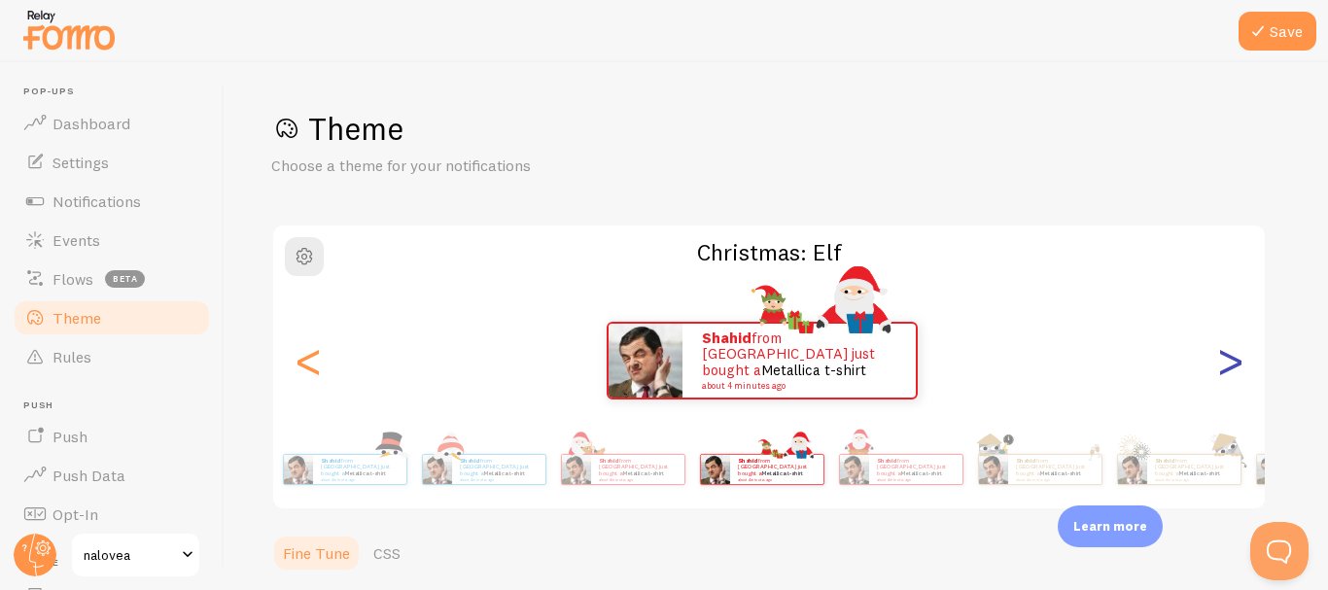
click at [1237, 362] on div ">" at bounding box center [1229, 361] width 23 height 140
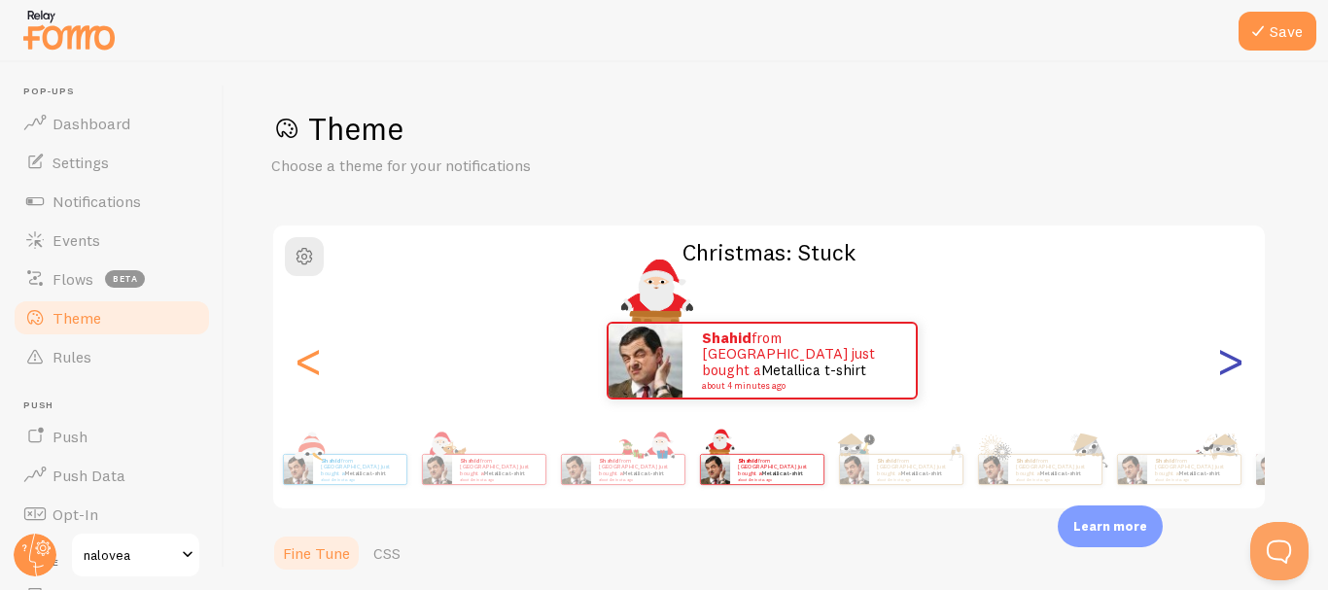
click at [1237, 362] on div ">" at bounding box center [1229, 361] width 23 height 140
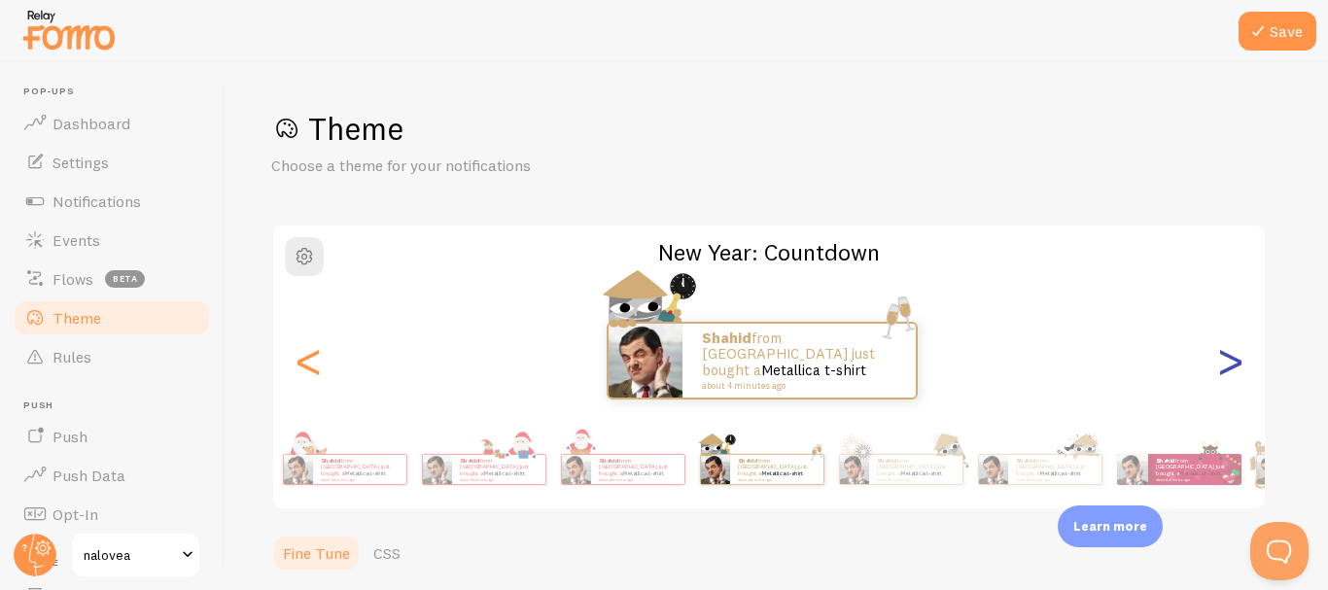
click at [1237, 362] on div ">" at bounding box center [1229, 361] width 23 height 140
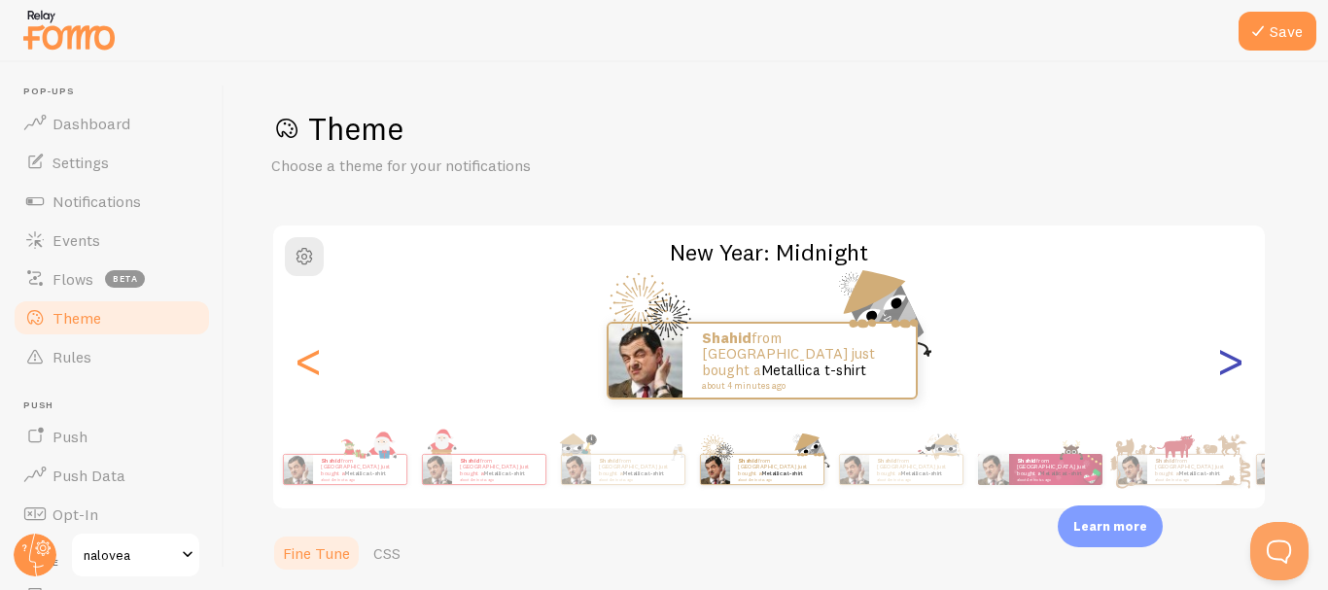
click at [1237, 362] on div ">" at bounding box center [1229, 361] width 23 height 140
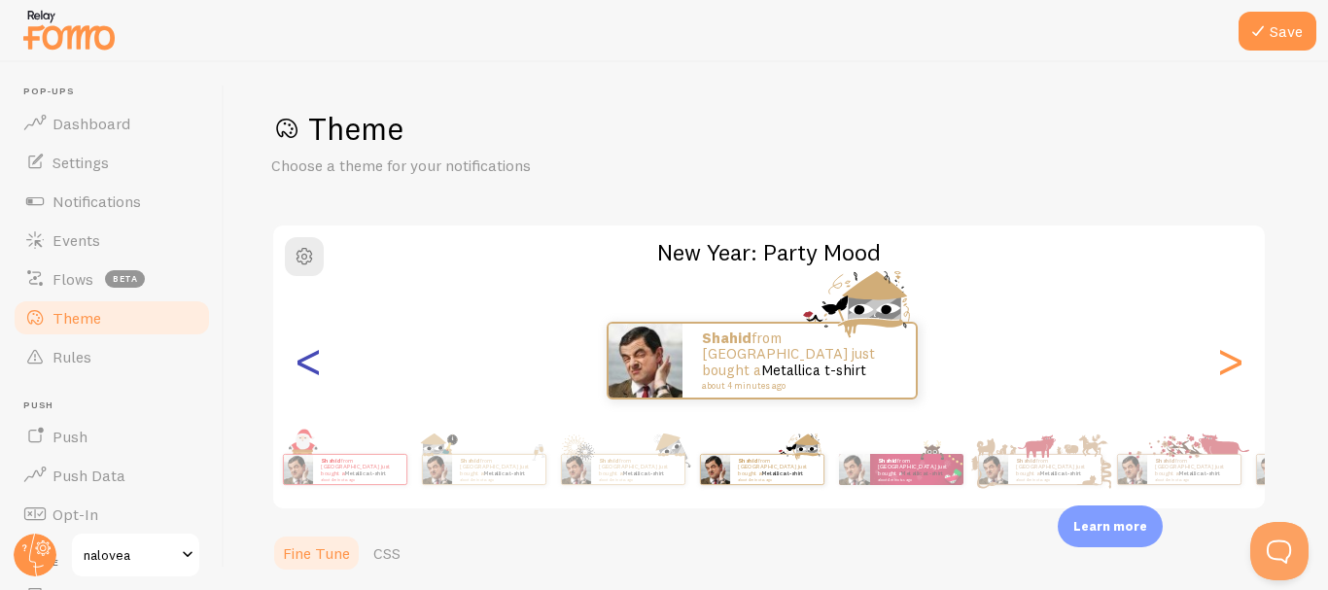
click at [307, 362] on div "<" at bounding box center [307, 361] width 23 height 140
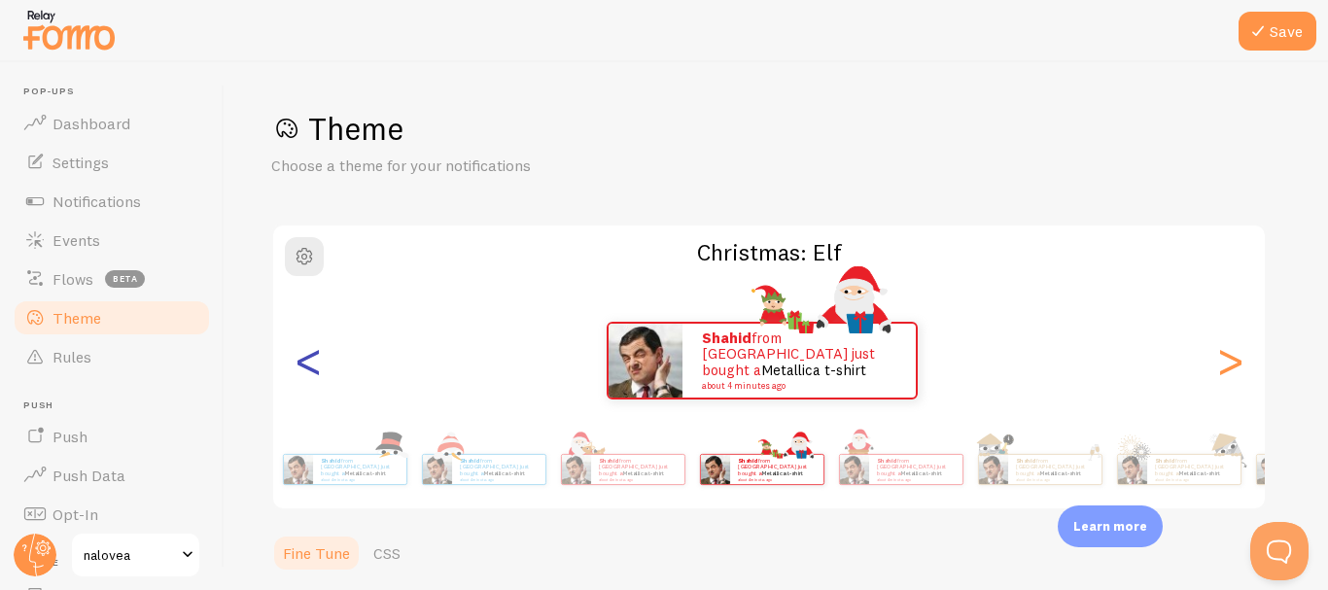
click at [307, 362] on div "<" at bounding box center [307, 361] width 23 height 140
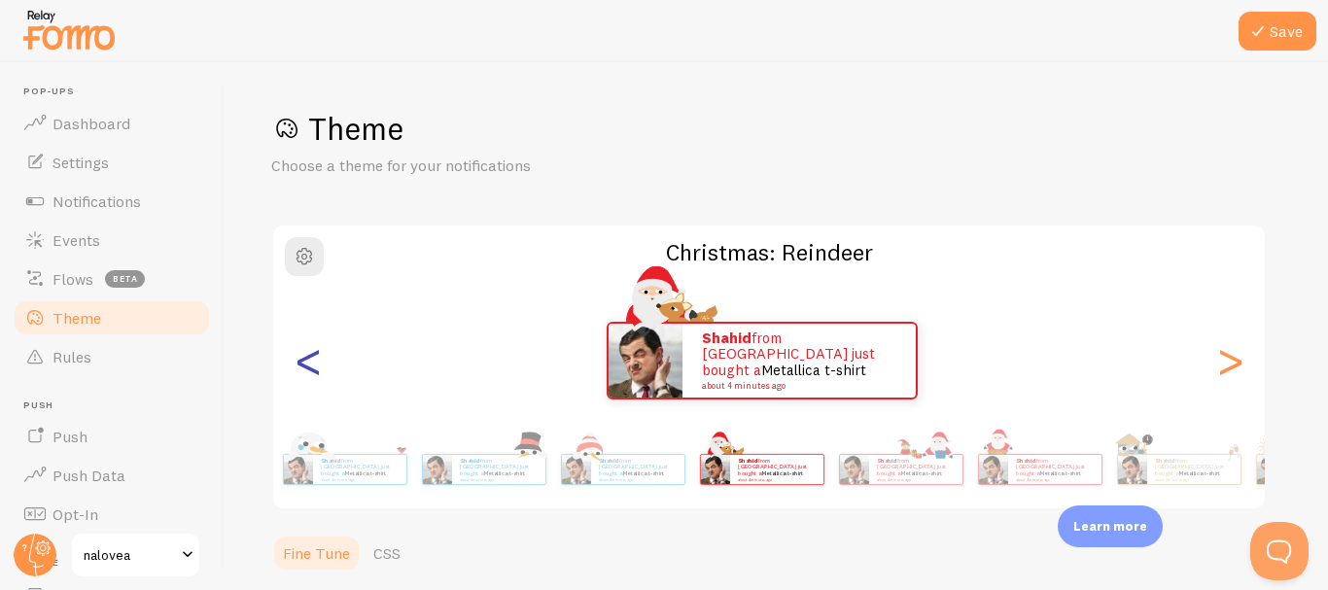
click at [307, 362] on div "<" at bounding box center [307, 361] width 23 height 140
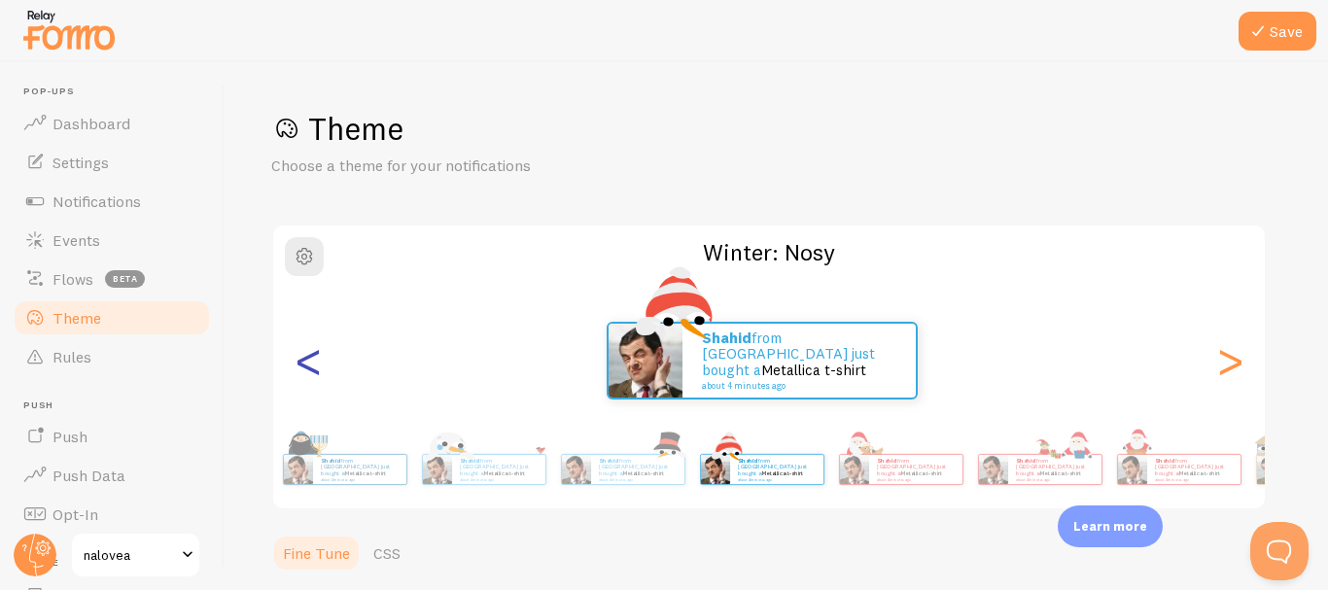
click at [307, 362] on div "<" at bounding box center [307, 361] width 23 height 140
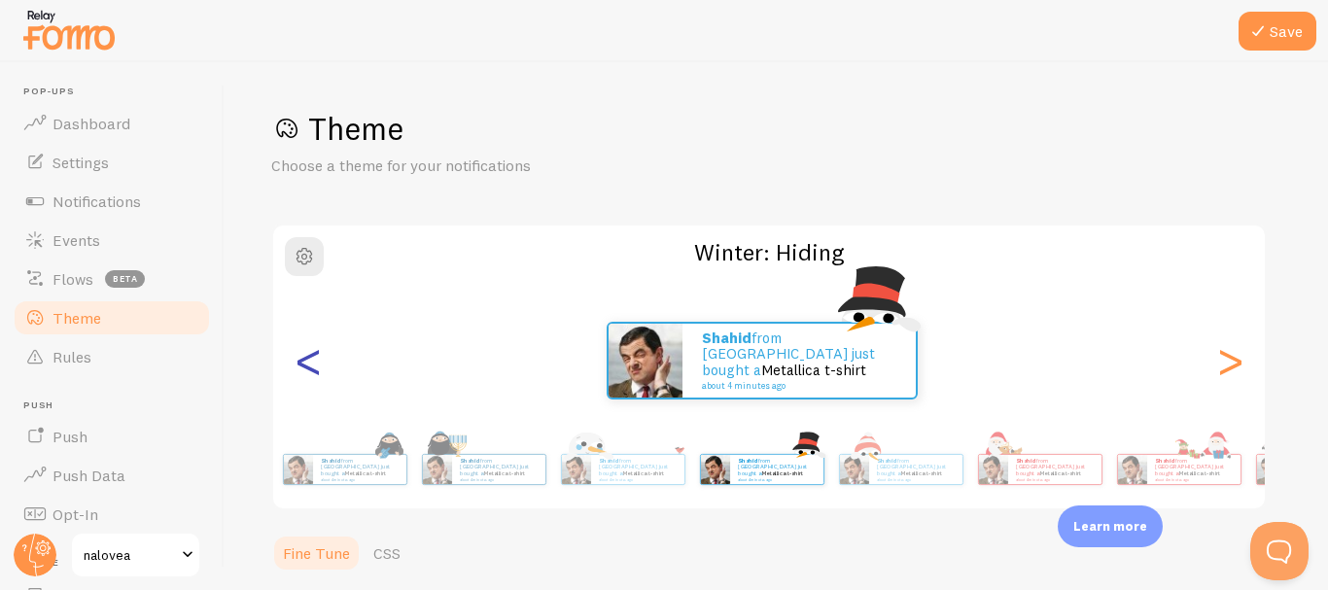
click at [307, 362] on div "<" at bounding box center [307, 361] width 23 height 140
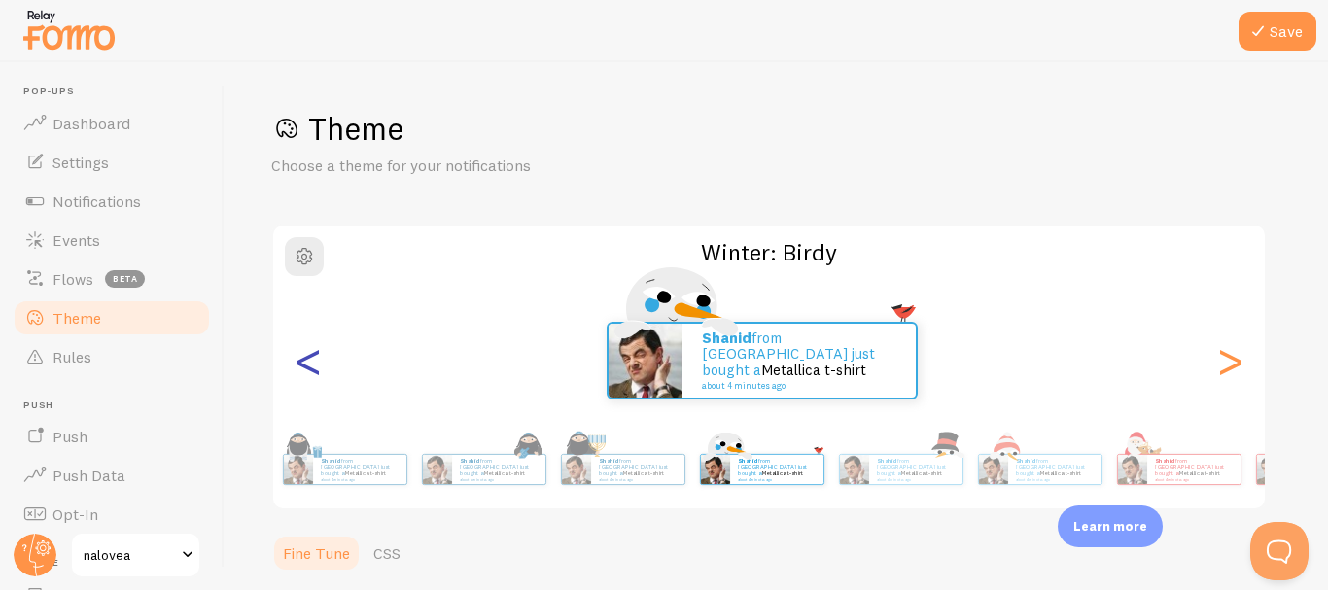
click at [307, 360] on div "<" at bounding box center [307, 361] width 23 height 140
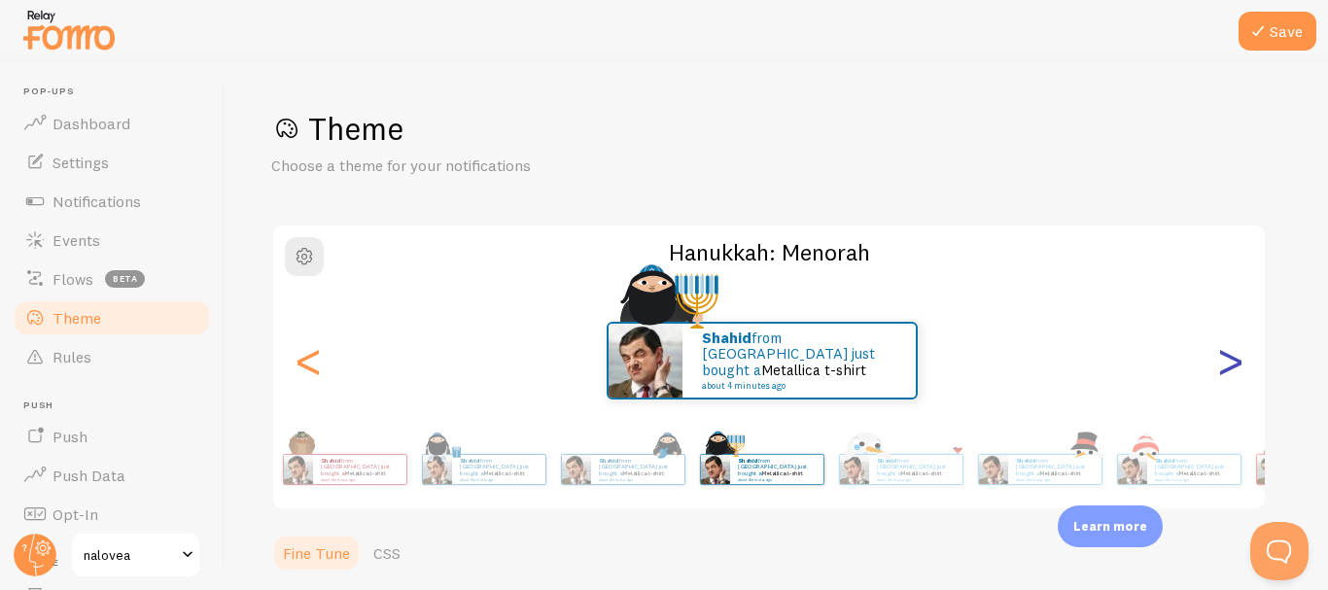
click at [1240, 371] on div ">" at bounding box center [1229, 361] width 23 height 140
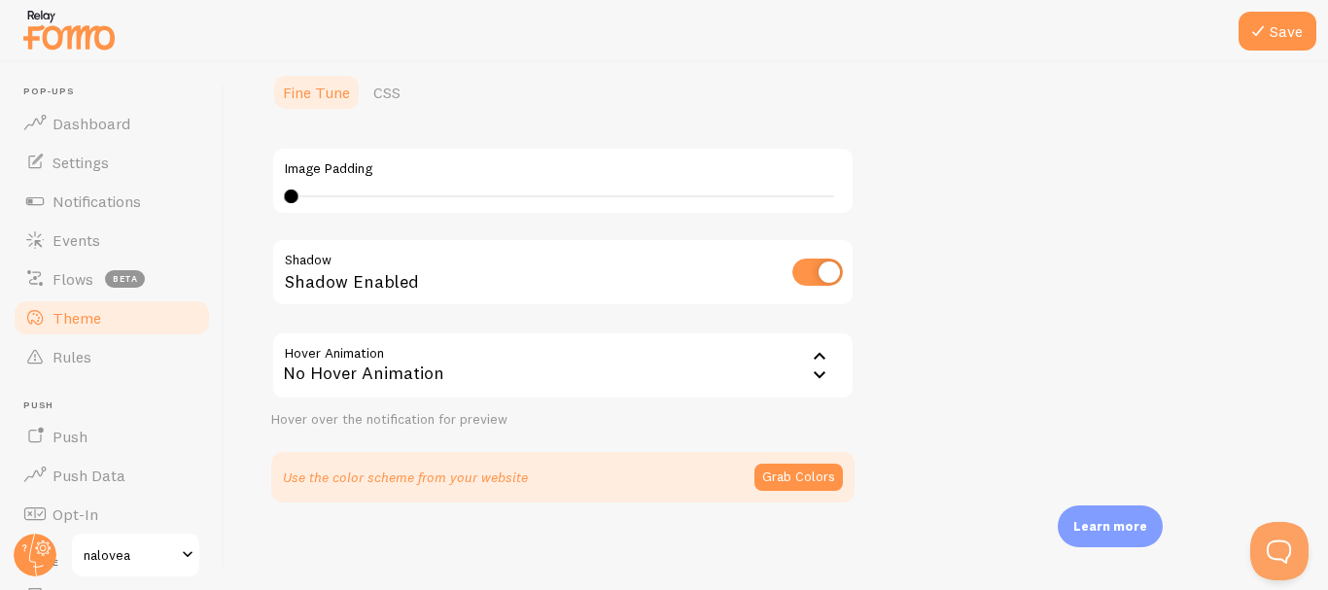
scroll to position [467, 0]
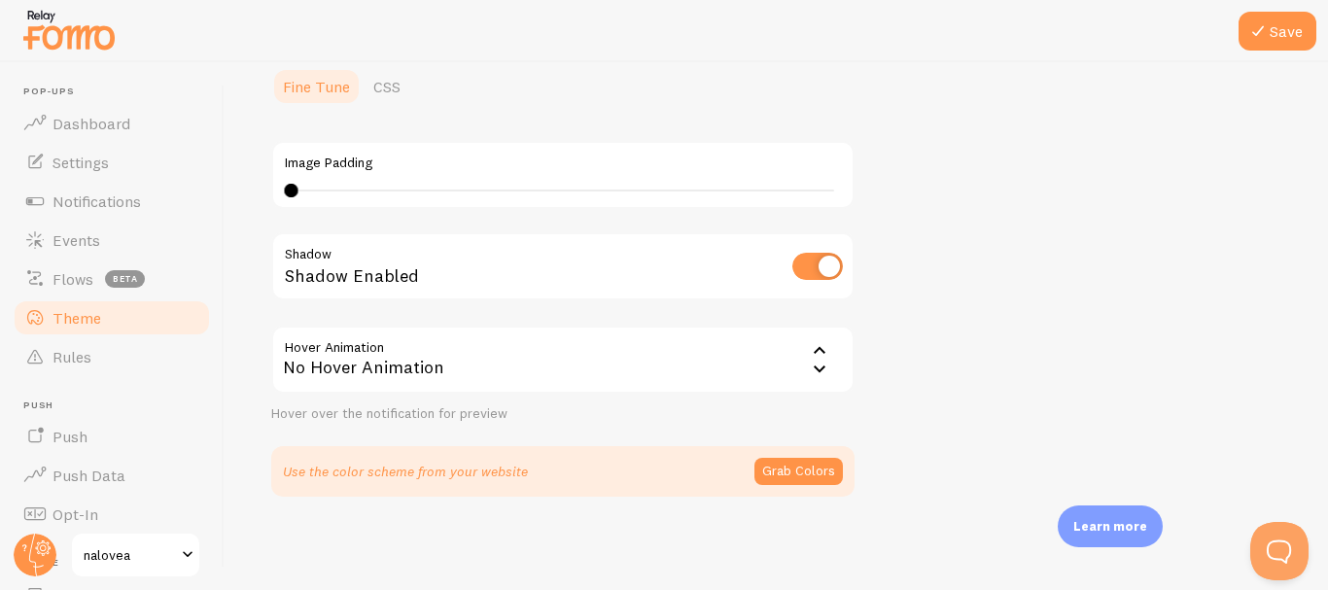
click at [735, 368] on div "No Hover Animation" at bounding box center [562, 360] width 583 height 68
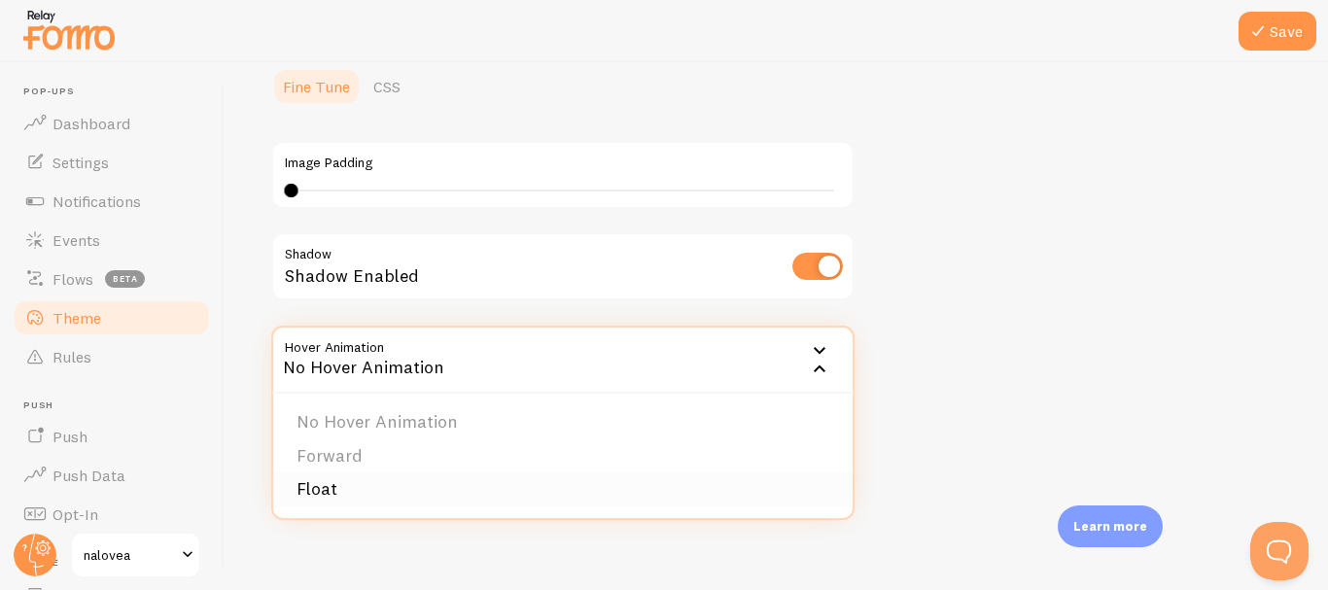
click at [364, 483] on li "Float" at bounding box center [562, 489] width 579 height 34
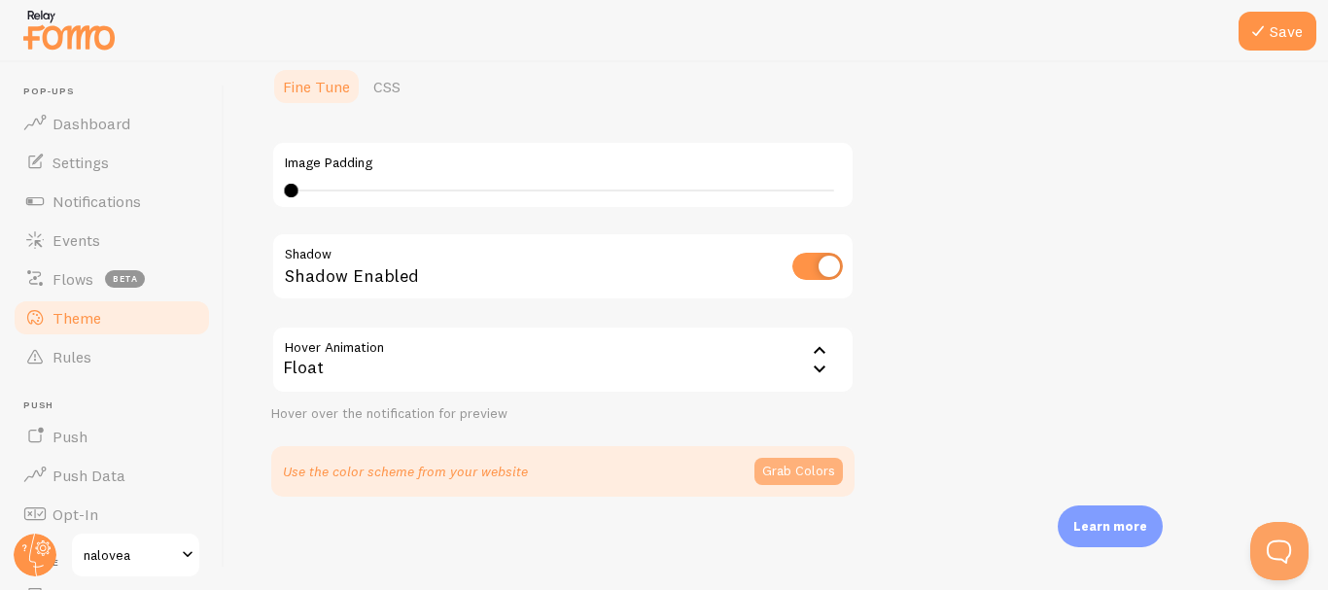
click at [811, 476] on button "Grab Colors" at bounding box center [798, 471] width 88 height 27
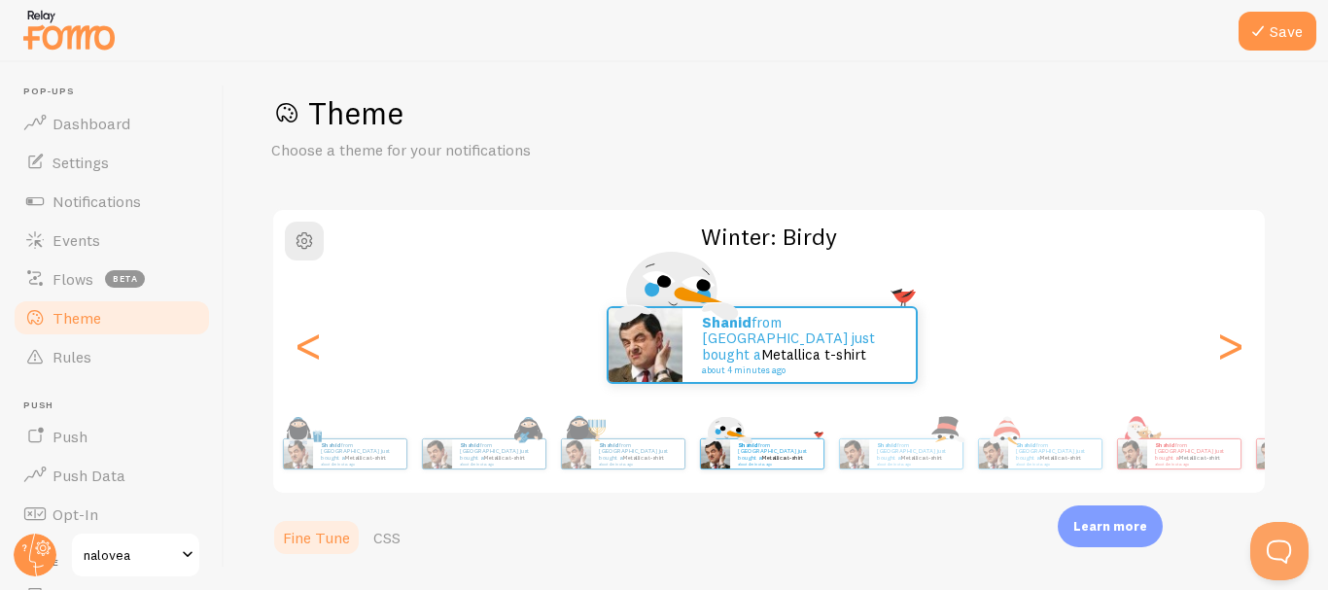
scroll to position [0, 0]
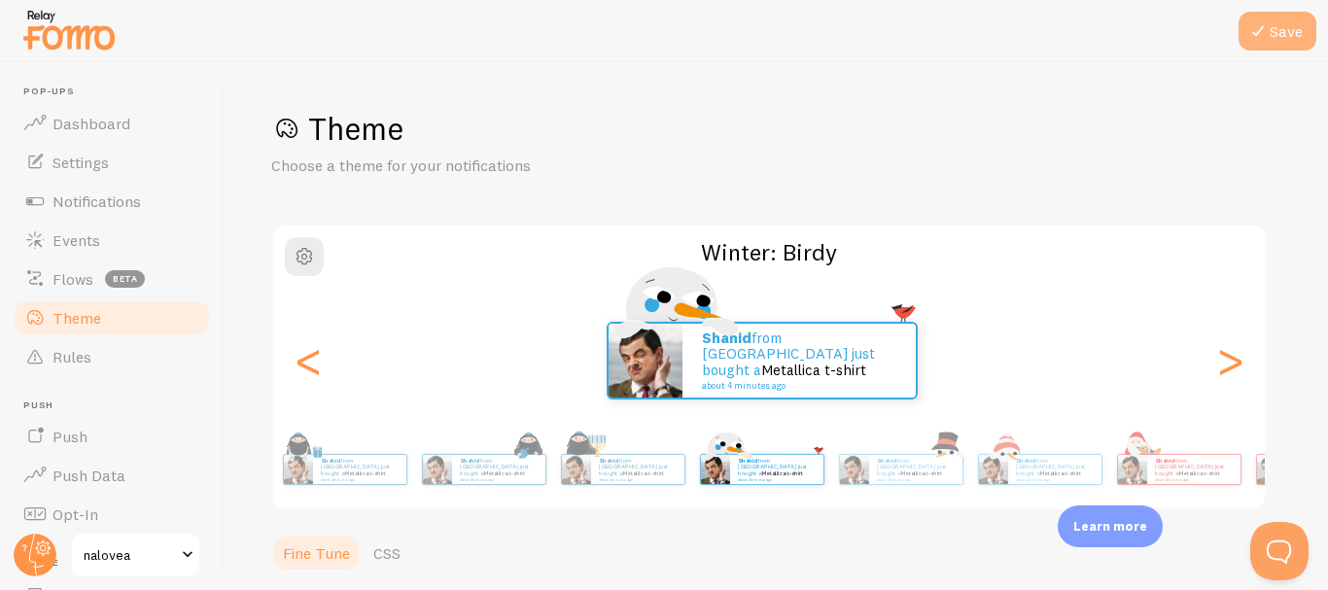
click at [1269, 31] on icon at bounding box center [1257, 30] width 23 height 23
